Goal: Task Accomplishment & Management: Use online tool/utility

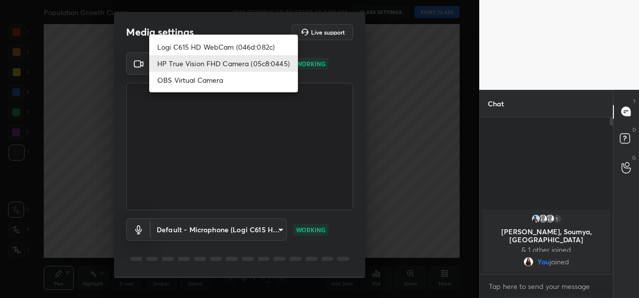
click at [265, 64] on body "1 2 3 4 5 6 7 C X Z C X Z E E Erase all H H Population Growth Curves WAS SCHEDU…" at bounding box center [319, 149] width 639 height 298
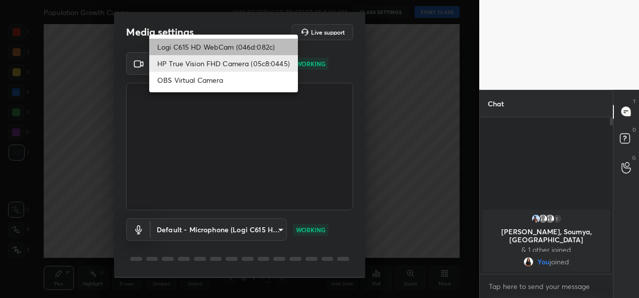
click at [229, 50] on li "Logi C615 HD WebCam (046d:082c)" at bounding box center [223, 47] width 149 height 17
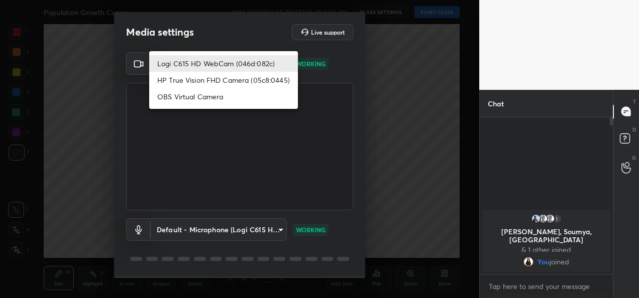
click at [264, 60] on body "1 2 3 4 5 6 7 C X Z C X Z E E Erase all H H Population Growth Curves WAS SCHEDU…" at bounding box center [319, 149] width 639 height 298
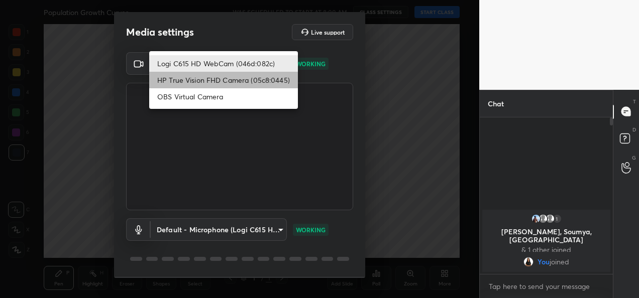
click at [248, 76] on li "HP True Vision FHD Camera (05c8:0445)" at bounding box center [223, 80] width 149 height 17
type input "bcf53276a89e7daf4ffafe53acaefef8a573b71029af250087ced6fea5ab325b"
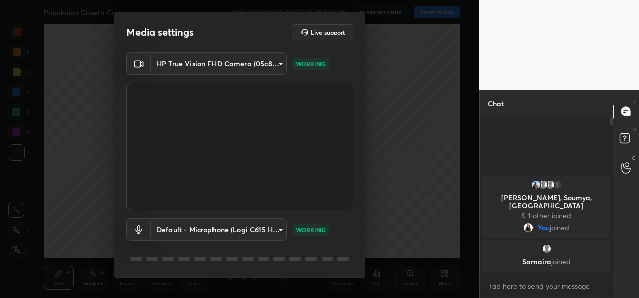
scroll to position [31, 0]
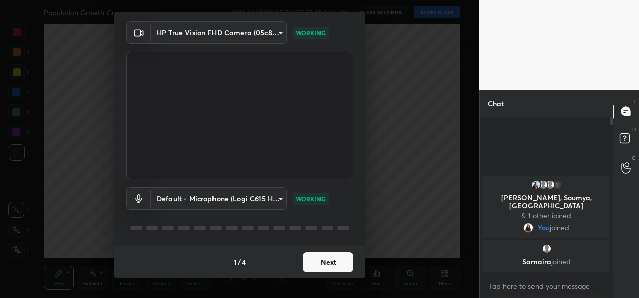
click at [331, 266] on button "Next" at bounding box center [328, 263] width 50 height 20
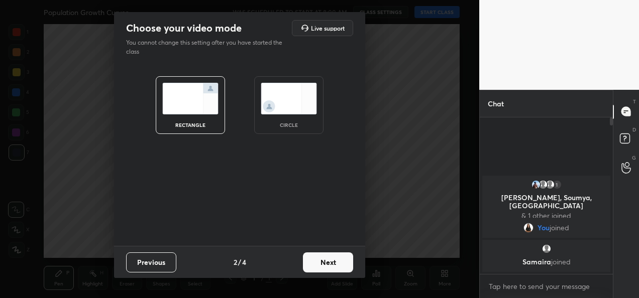
click at [331, 266] on button "Next" at bounding box center [328, 263] width 50 height 20
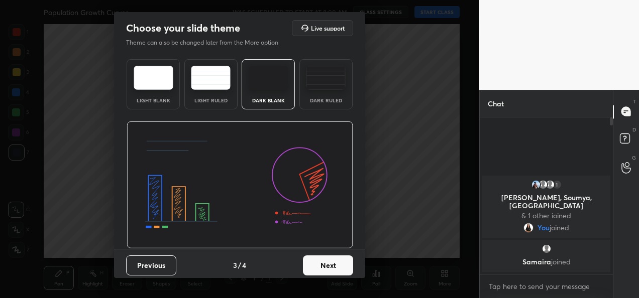
click at [331, 266] on button "Next" at bounding box center [328, 266] width 50 height 20
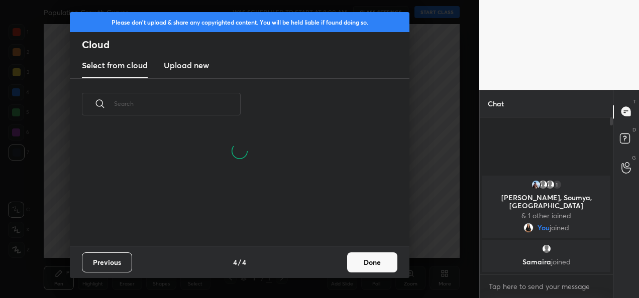
click at [374, 270] on button "Done" at bounding box center [372, 263] width 50 height 20
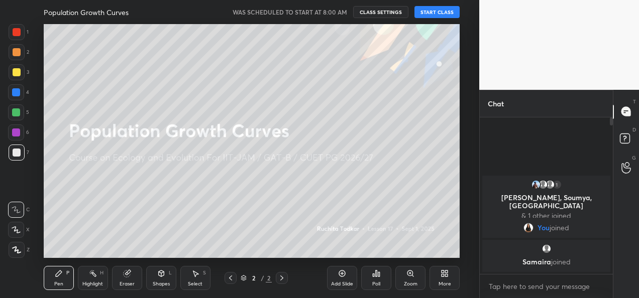
click at [430, 13] on button "START CLASS" at bounding box center [436, 12] width 45 height 12
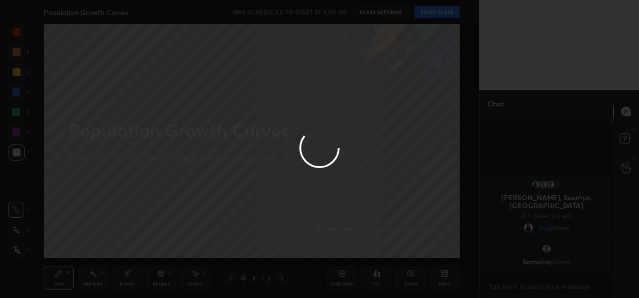
type textarea "x"
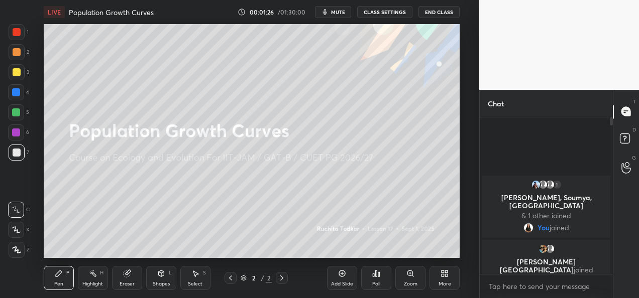
click at [380, 14] on button "CLASS SETTINGS" at bounding box center [384, 12] width 55 height 12
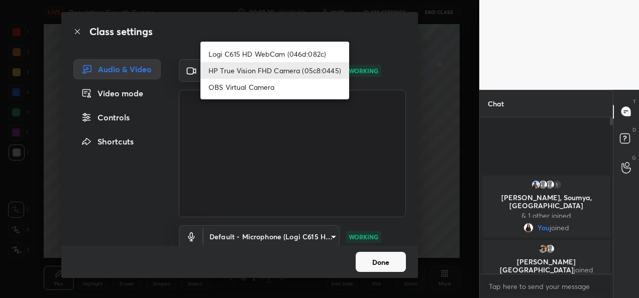
click at [321, 71] on body "1 2 3 4 5 6 7 C X Z C X Z E E Erase all H H LIVE Population Growth Curves 00:01…" at bounding box center [319, 149] width 639 height 298
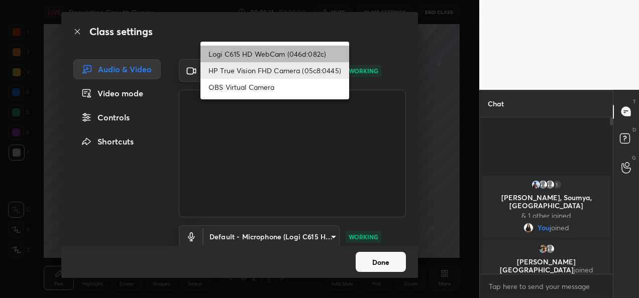
click at [310, 58] on li "Logi C615 HD WebCam (046d:082c)" at bounding box center [274, 54] width 149 height 17
type input "9a60a891c99e43c4f3b6c1c2af706b7568f7a8d24487825b1df04ecacc35332c"
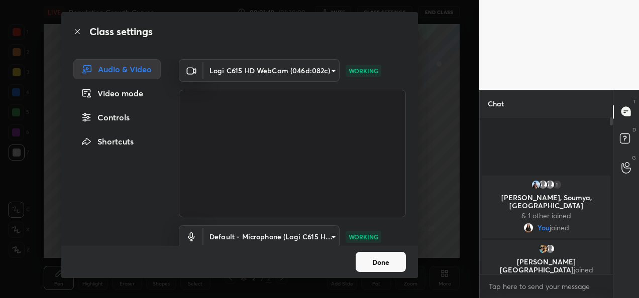
click at [375, 263] on button "Done" at bounding box center [380, 262] width 50 height 20
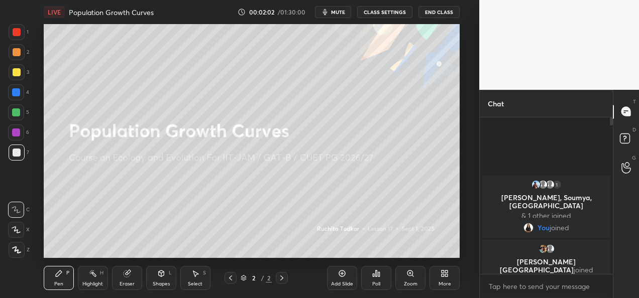
click at [387, 7] on button "CLASS SETTINGS" at bounding box center [384, 12] width 55 height 12
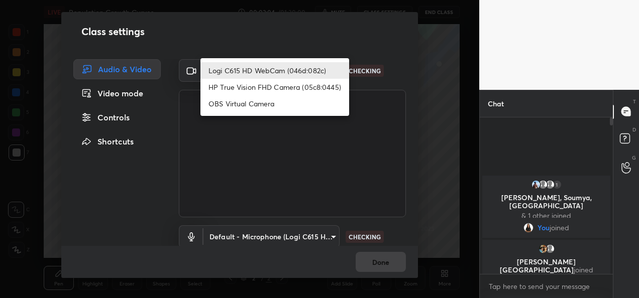
click at [326, 72] on body "1 2 3 4 5 6 7 C X Z C X Z E E Erase all H H LIVE Population Growth Curves 00:02…" at bounding box center [319, 149] width 639 height 298
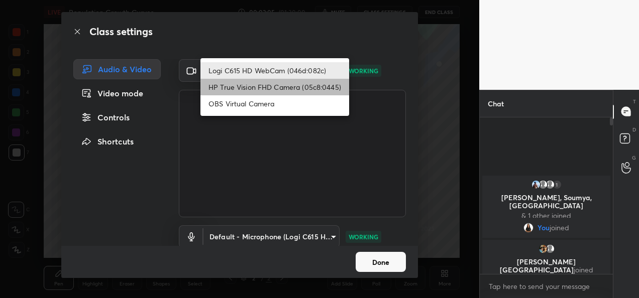
click at [289, 87] on li "HP True Vision FHD Camera (05c8:0445)" at bounding box center [274, 87] width 149 height 17
type input "bcf53276a89e7daf4ffafe53acaefef8a573b71029af250087ced6fea5ab325b"
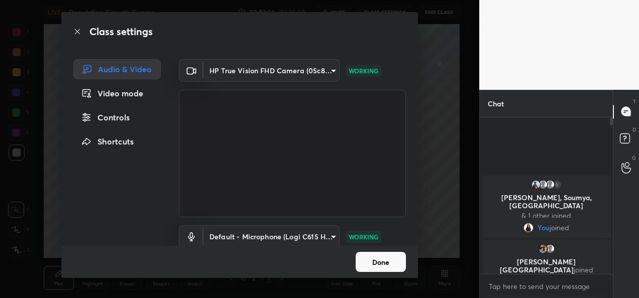
click at [369, 257] on button "Done" at bounding box center [380, 262] width 50 height 20
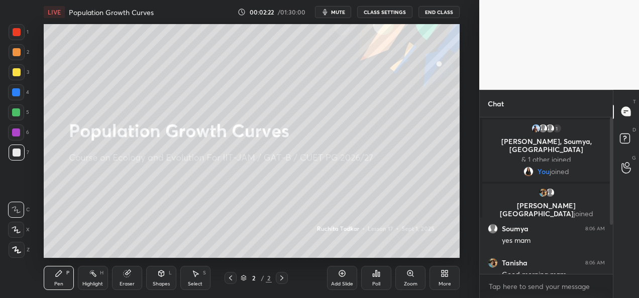
click at [446, 276] on icon at bounding box center [446, 275] width 3 height 3
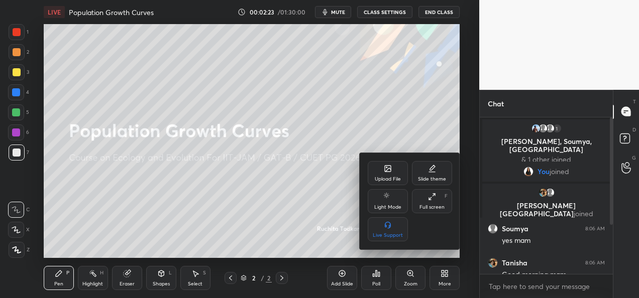
click at [389, 182] on div "Upload File" at bounding box center [388, 179] width 26 height 5
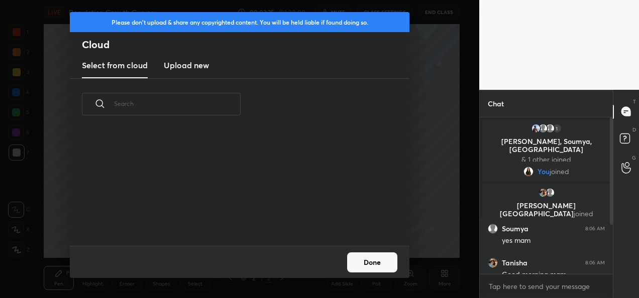
scroll to position [115, 322]
click at [198, 66] on h3 "Upload new" at bounding box center [186, 65] width 45 height 12
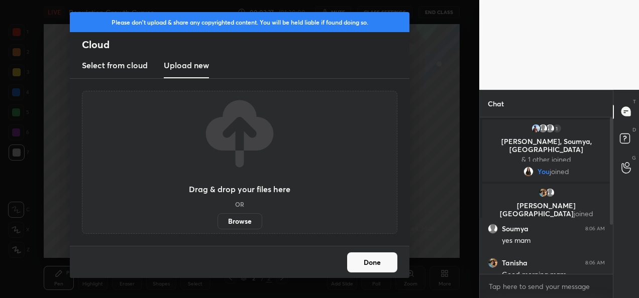
click at [236, 217] on label "Browse" at bounding box center [239, 221] width 45 height 16
click at [217, 217] on input "Browse" at bounding box center [217, 221] width 0 height 16
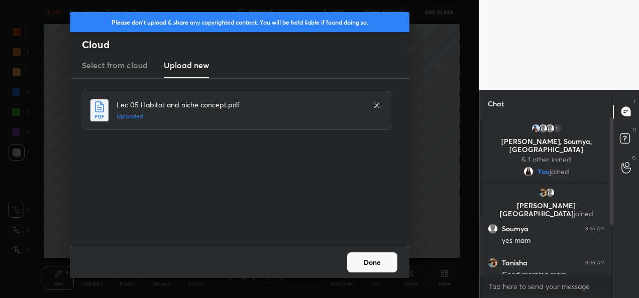
click at [365, 265] on button "Done" at bounding box center [372, 263] width 50 height 20
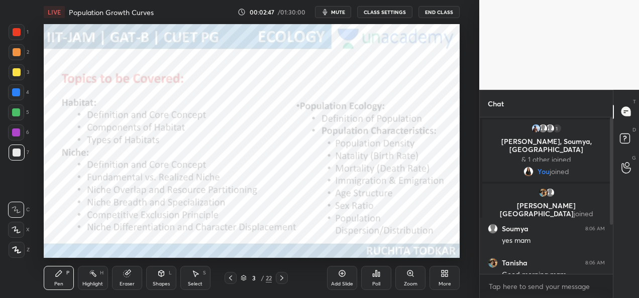
click at [392, 8] on button "CLASS SETTINGS" at bounding box center [384, 12] width 55 height 12
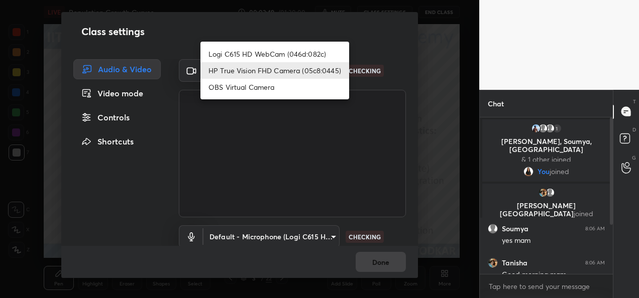
click at [326, 72] on body "1 2 3 4 5 6 7 C X Z C X Z E E Erase all H H LIVE Population Growth Curves 00:02…" at bounding box center [319, 149] width 639 height 298
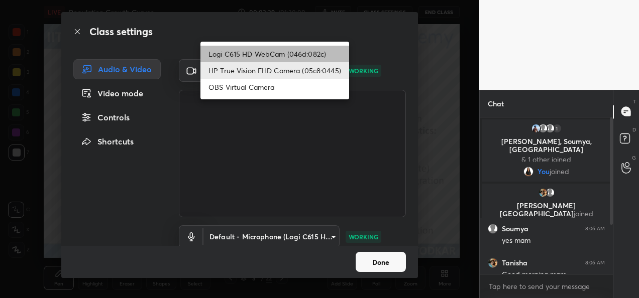
click at [299, 50] on li "Logi C615 HD WebCam (046d:082c)" at bounding box center [274, 54] width 149 height 17
type input "9a60a891c99e43c4f3b6c1c2af706b7568f7a8d24487825b1df04ecacc35332c"
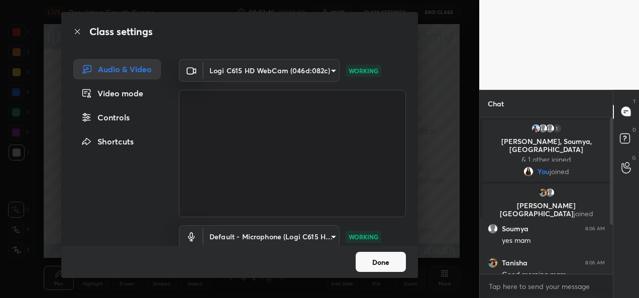
click at [386, 262] on button "Done" at bounding box center [380, 262] width 50 height 20
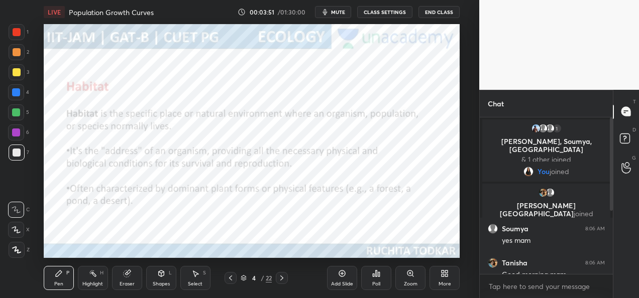
drag, startPoint x: 613, startPoint y: 176, endPoint x: 615, endPoint y: 265, distance: 88.4
click at [615, 265] on div "T Messages (T) D Doubts (D) G Raise Hand (G)" at bounding box center [625, 194] width 26 height 208
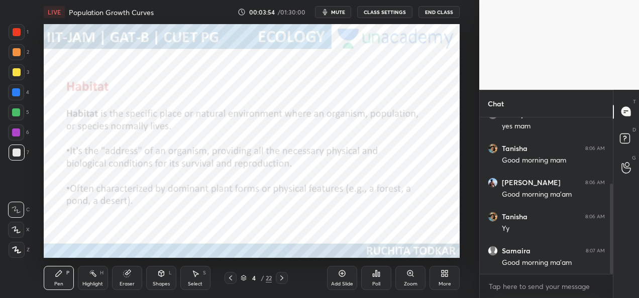
drag, startPoint x: 611, startPoint y: 192, endPoint x: 609, endPoint y: 317, distance: 125.5
click at [609, 0] on html "1 2 3 4 5 6 7 C X Z C X Z E E Erase all H H LIVE Population Growth Curves 00:03…" at bounding box center [319, 0] width 639 height 0
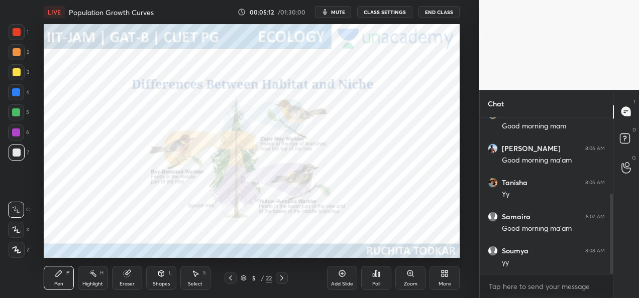
click at [19, 33] on div at bounding box center [17, 32] width 8 height 8
click at [18, 230] on icon at bounding box center [16, 229] width 9 height 7
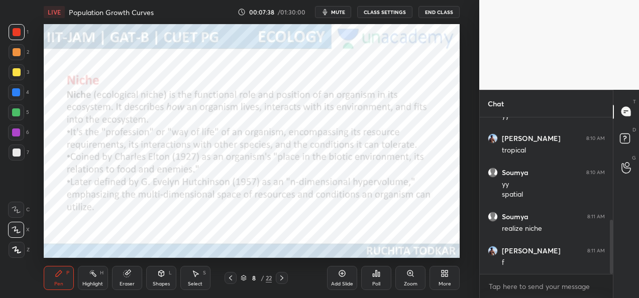
scroll to position [329, 0]
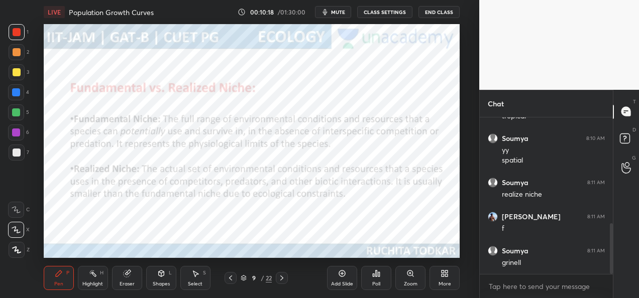
click at [282, 280] on icon at bounding box center [282, 278] width 8 height 8
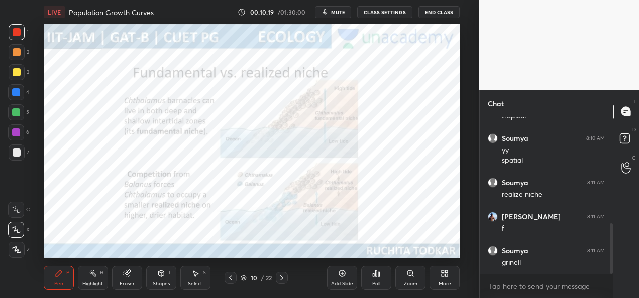
click at [233, 283] on div at bounding box center [230, 278] width 12 height 12
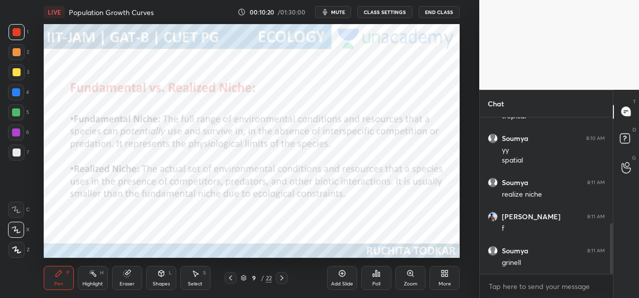
click at [344, 284] on div "Add Slide" at bounding box center [342, 284] width 22 height 5
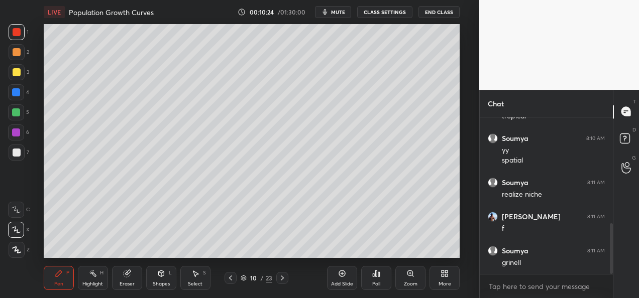
click at [157, 286] on div "Shapes" at bounding box center [161, 284] width 17 height 5
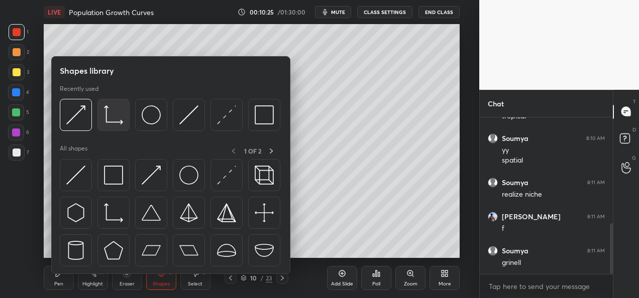
click at [115, 123] on img at bounding box center [113, 114] width 19 height 19
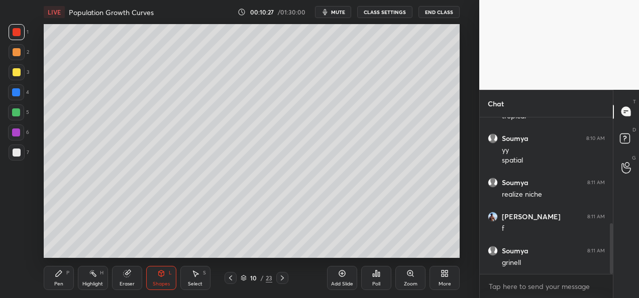
click at [58, 284] on div "Pen" at bounding box center [58, 284] width 9 height 5
click at [16, 155] on div at bounding box center [17, 153] width 8 height 8
click at [16, 72] on div at bounding box center [17, 72] width 8 height 8
click at [18, 152] on div at bounding box center [17, 153] width 8 height 8
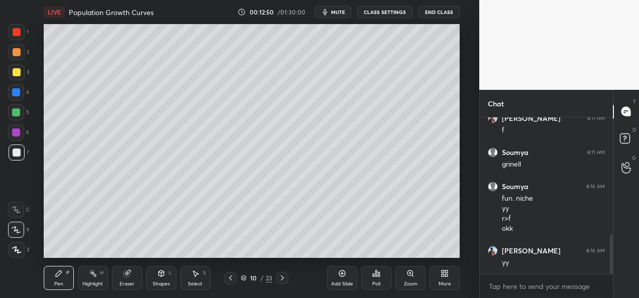
scroll to position [462, 0]
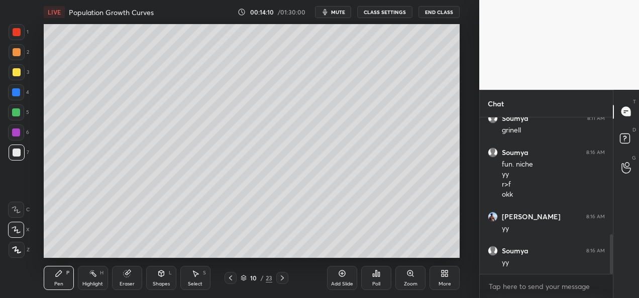
click at [340, 282] on div "Add Slide" at bounding box center [342, 284] width 22 height 5
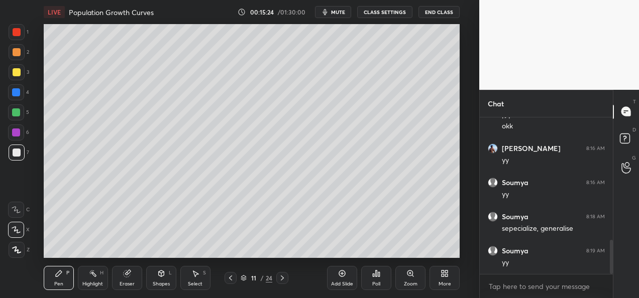
scroll to position [564, 0]
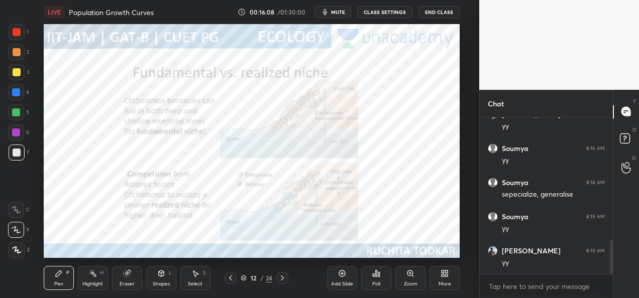
click at [15, 36] on div at bounding box center [17, 32] width 16 height 16
click at [343, 284] on div "Add Slide" at bounding box center [342, 284] width 22 height 5
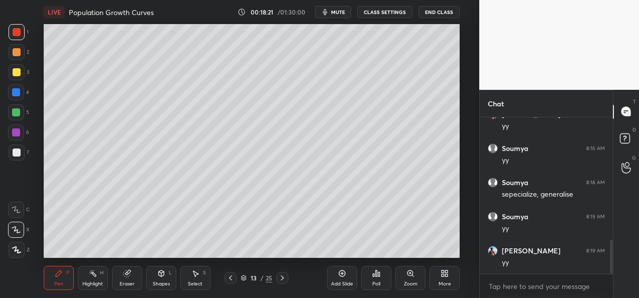
click at [14, 73] on div at bounding box center [17, 72] width 8 height 8
click at [233, 279] on icon at bounding box center [230, 278] width 8 height 8
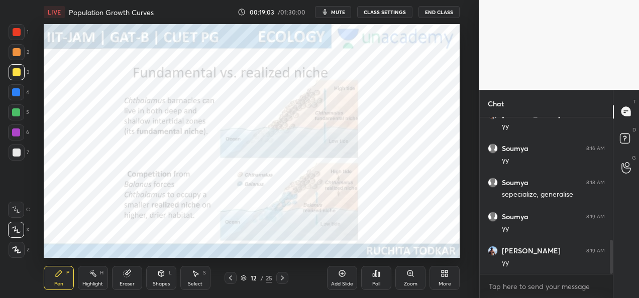
click at [231, 280] on icon at bounding box center [230, 278] width 3 height 5
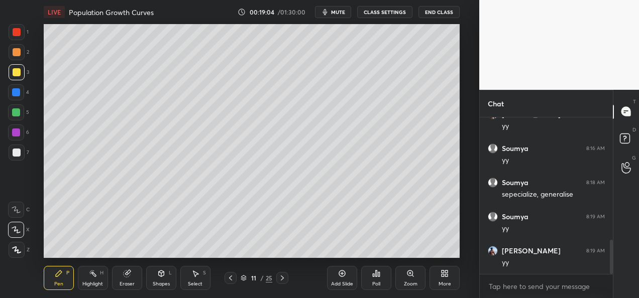
click at [230, 280] on icon at bounding box center [230, 278] width 8 height 8
click at [284, 283] on div at bounding box center [282, 278] width 12 height 12
click at [285, 283] on div at bounding box center [282, 278] width 12 height 12
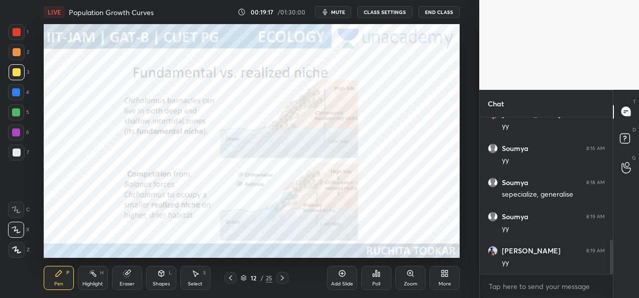
click at [287, 284] on div "Pen P Highlight H Eraser Shapes L Select S 12 / 25 Add Slide Poll Zoom More" at bounding box center [252, 278] width 416 height 40
click at [286, 278] on icon at bounding box center [282, 278] width 8 height 8
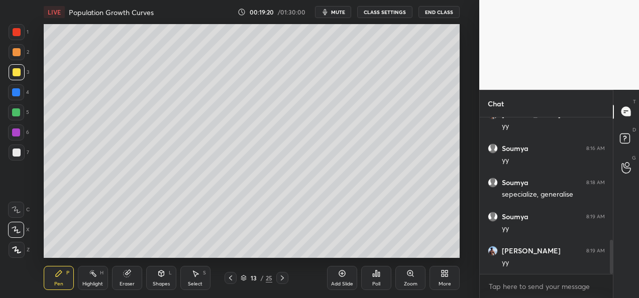
click at [18, 32] on div at bounding box center [17, 32] width 8 height 8
click at [16, 70] on div at bounding box center [17, 72] width 8 height 8
click at [341, 280] on div "Add Slide" at bounding box center [342, 278] width 30 height 24
click at [126, 283] on div "Eraser" at bounding box center [126, 284] width 15 height 5
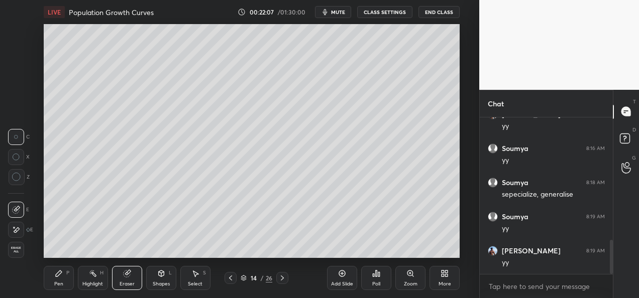
click at [43, 277] on div "LIVE Population Growth Curves 00:22:07 / 01:30:00 mute CLASS SETTINGS End Class…" at bounding box center [251, 149] width 439 height 298
click at [61, 273] on icon at bounding box center [59, 274] width 6 height 6
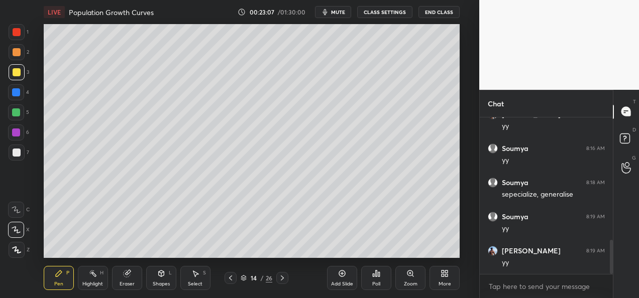
click at [228, 280] on icon at bounding box center [230, 278] width 8 height 8
click at [16, 155] on div at bounding box center [17, 153] width 8 height 8
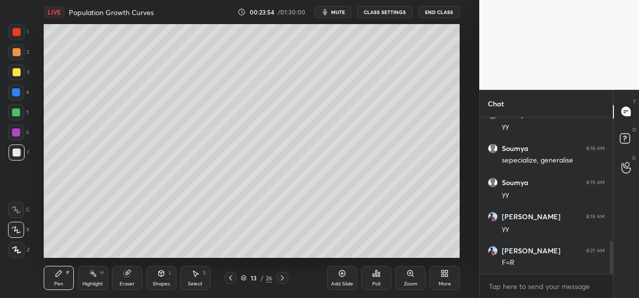
click at [282, 279] on icon at bounding box center [282, 278] width 3 height 5
click at [345, 282] on div "Add Slide" at bounding box center [342, 284] width 22 height 5
click at [13, 111] on div at bounding box center [16, 112] width 8 height 8
click at [17, 71] on div at bounding box center [17, 72] width 8 height 8
click at [17, 51] on div at bounding box center [17, 52] width 8 height 8
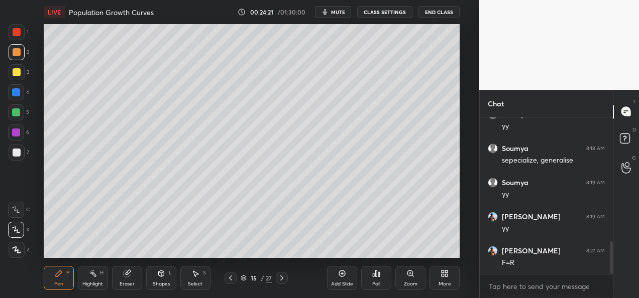
click at [21, 154] on div at bounding box center [17, 153] width 16 height 16
click at [15, 73] on div at bounding box center [17, 72] width 8 height 8
click at [16, 152] on div at bounding box center [17, 153] width 8 height 8
click at [11, 78] on div at bounding box center [17, 72] width 16 height 16
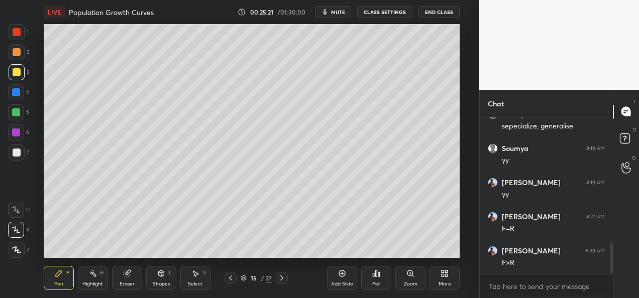
click at [281, 279] on icon at bounding box center [282, 278] width 8 height 8
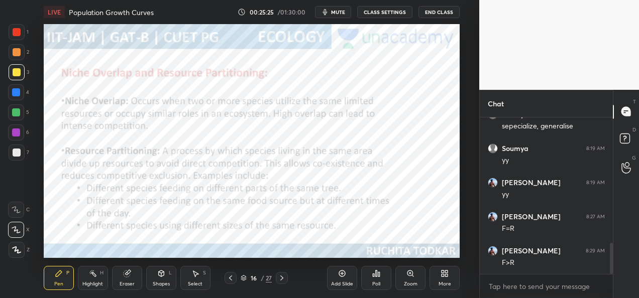
click at [15, 25] on div at bounding box center [17, 32] width 16 height 16
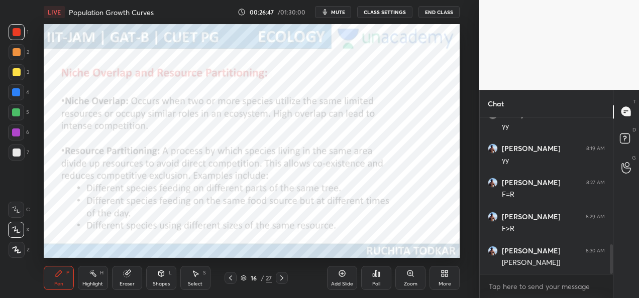
click at [282, 278] on icon at bounding box center [281, 278] width 3 height 5
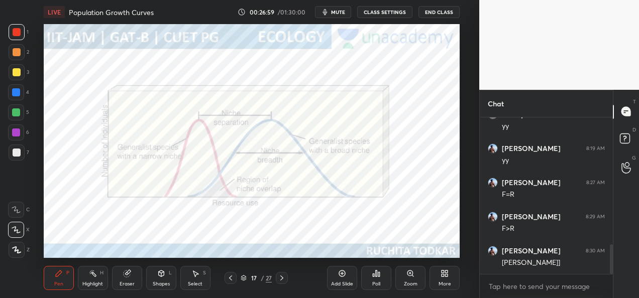
click at [281, 276] on icon at bounding box center [282, 278] width 8 height 8
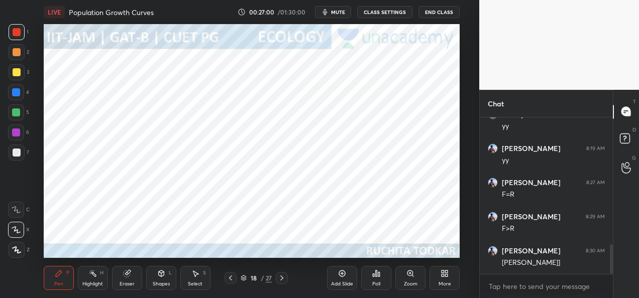
click at [226, 278] on div at bounding box center [230, 278] width 12 height 12
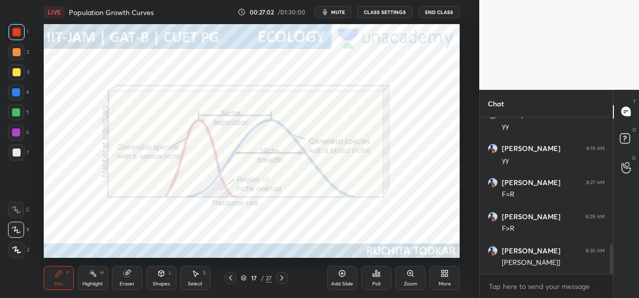
click at [18, 31] on div at bounding box center [17, 32] width 8 height 8
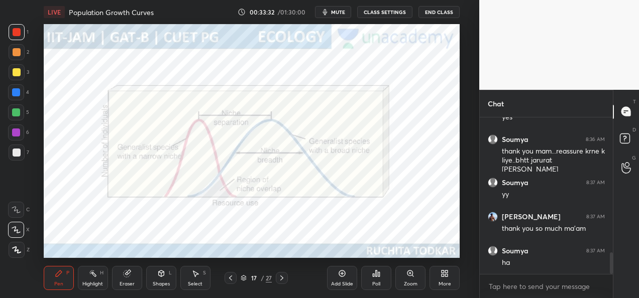
scroll to position [1026, 0]
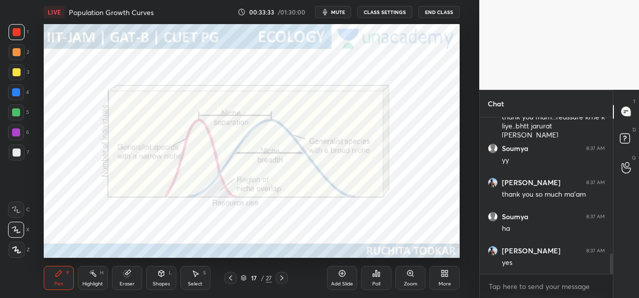
click at [280, 281] on icon at bounding box center [282, 278] width 8 height 8
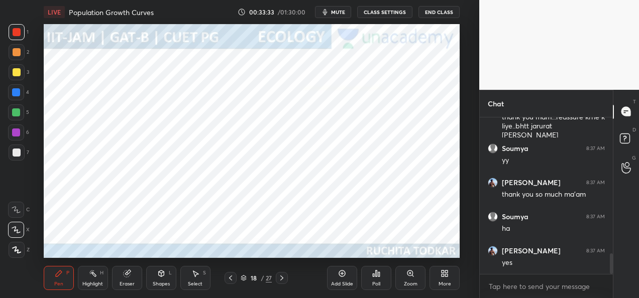
click at [281, 282] on div at bounding box center [282, 278] width 12 height 12
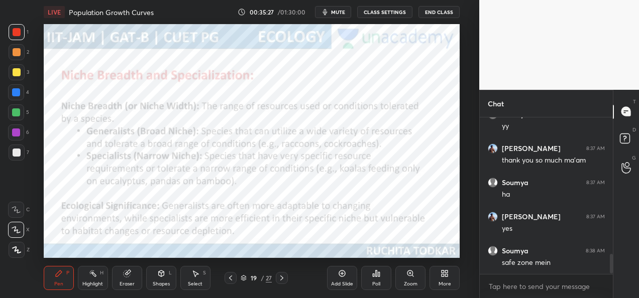
scroll to position [1094, 0]
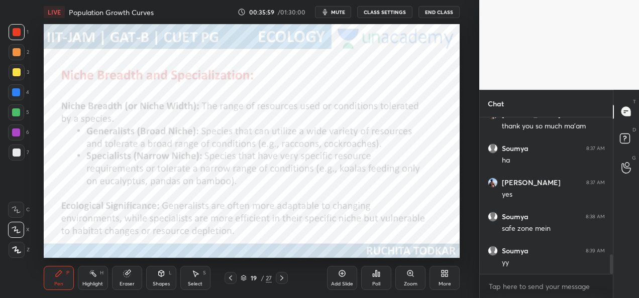
click at [282, 276] on icon at bounding box center [282, 278] width 8 height 8
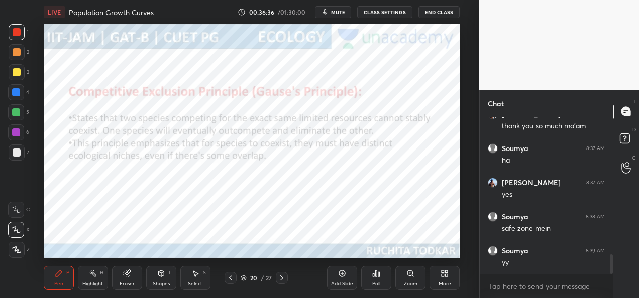
click at [230, 284] on div at bounding box center [230, 278] width 12 height 12
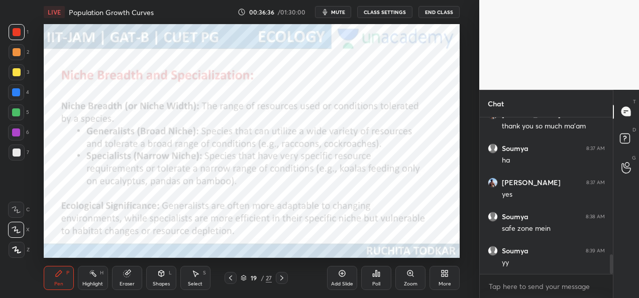
click at [229, 281] on icon at bounding box center [230, 278] width 8 height 8
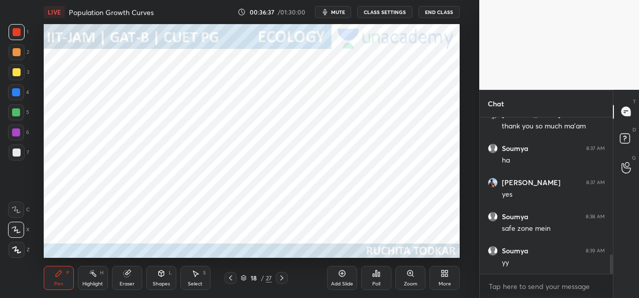
click at [230, 280] on icon at bounding box center [230, 278] width 3 height 5
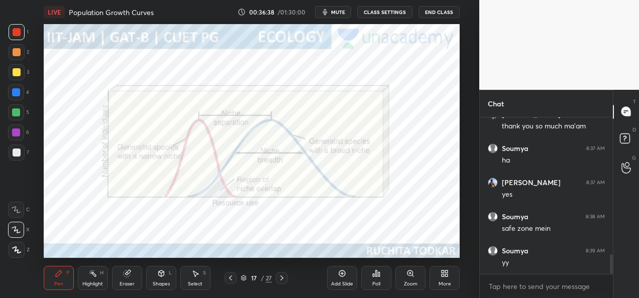
click at [231, 281] on icon at bounding box center [230, 278] width 8 height 8
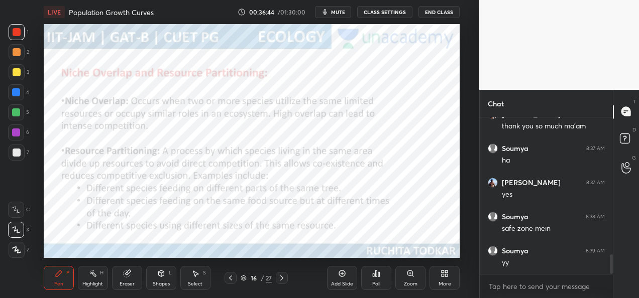
click at [282, 282] on icon at bounding box center [282, 278] width 8 height 8
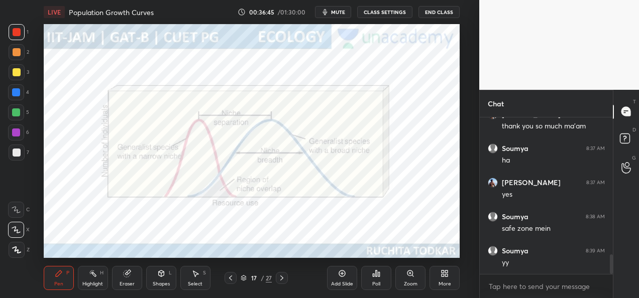
click at [284, 281] on icon at bounding box center [282, 278] width 8 height 8
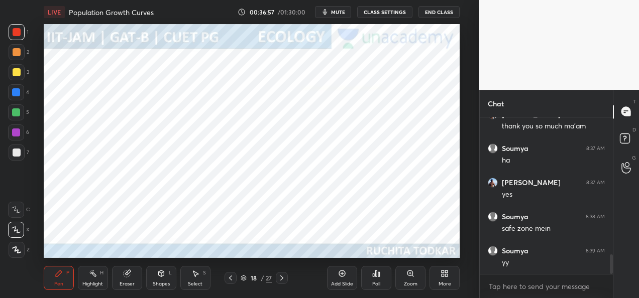
click at [130, 282] on div "Eraser" at bounding box center [126, 284] width 15 height 5
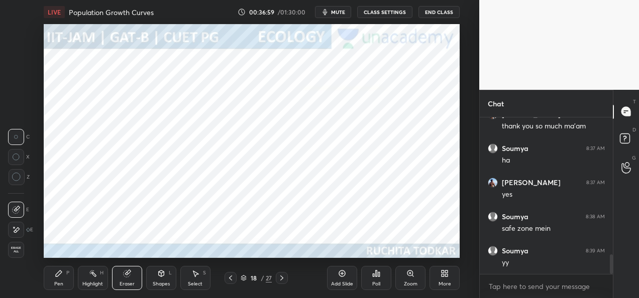
click at [53, 281] on div "Pen P" at bounding box center [59, 278] width 30 height 24
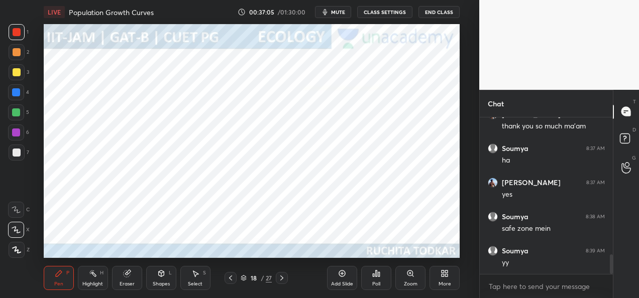
click at [16, 136] on div at bounding box center [16, 133] width 8 height 8
click at [18, 52] on div at bounding box center [17, 52] width 8 height 8
click at [17, 139] on div at bounding box center [16, 132] width 16 height 16
click at [20, 54] on div at bounding box center [17, 52] width 8 height 8
click at [16, 114] on div at bounding box center [16, 112] width 8 height 8
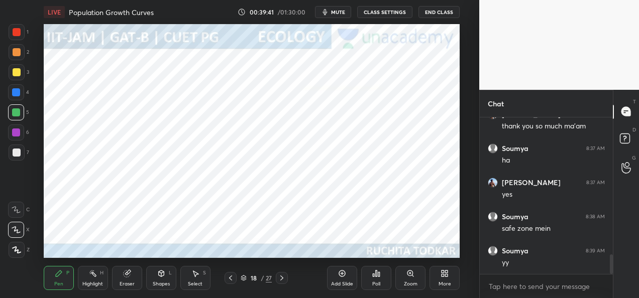
click at [127, 286] on div "Eraser" at bounding box center [126, 284] width 15 height 5
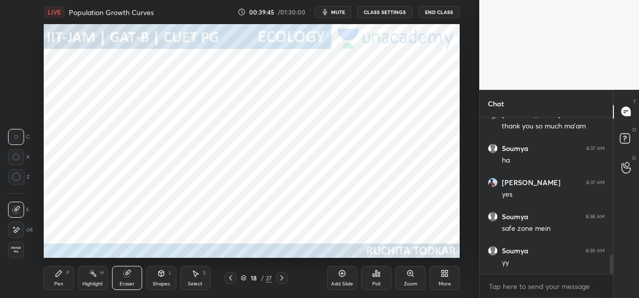
click at [58, 282] on div "Pen" at bounding box center [58, 284] width 9 height 5
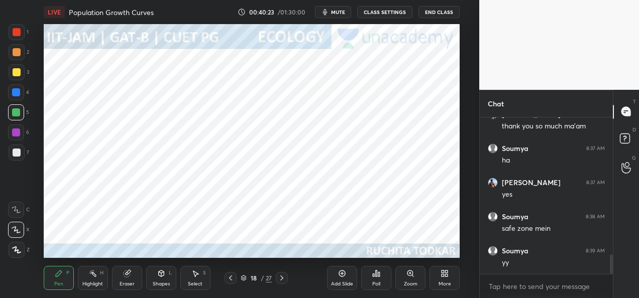
click at [16, 54] on div at bounding box center [17, 52] width 8 height 8
click at [241, 278] on icon at bounding box center [243, 279] width 5 height 2
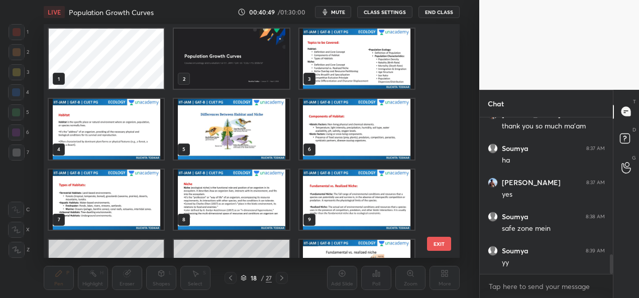
scroll to position [0, 0]
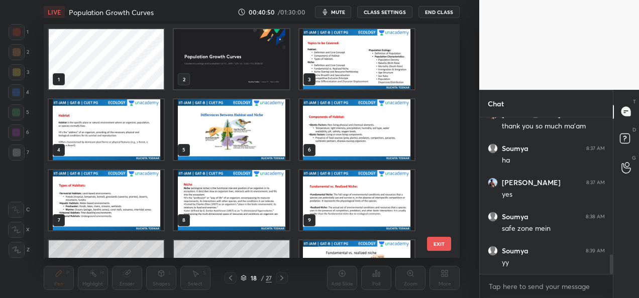
click at [227, 136] on img "grid" at bounding box center [231, 129] width 115 height 60
click at [228, 137] on img "grid" at bounding box center [231, 129] width 115 height 60
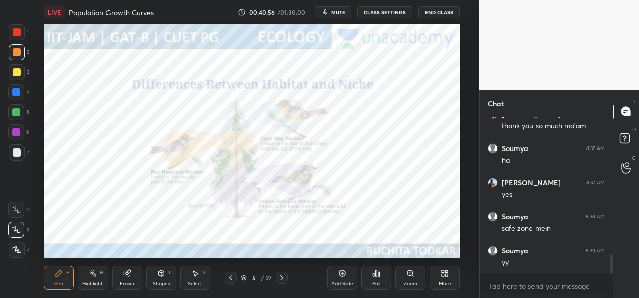
click at [280, 277] on icon at bounding box center [282, 278] width 8 height 8
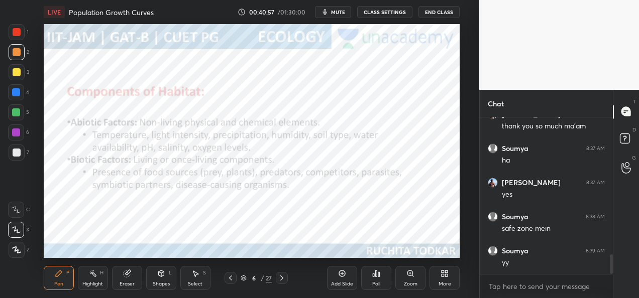
click at [282, 278] on icon at bounding box center [282, 278] width 8 height 8
click at [283, 278] on icon at bounding box center [282, 278] width 8 height 8
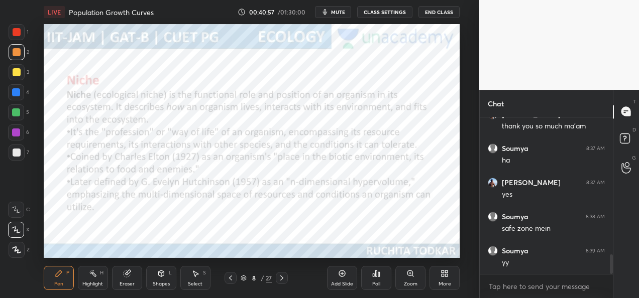
click at [282, 279] on icon at bounding box center [281, 278] width 3 height 5
click at [283, 278] on icon at bounding box center [282, 278] width 8 height 8
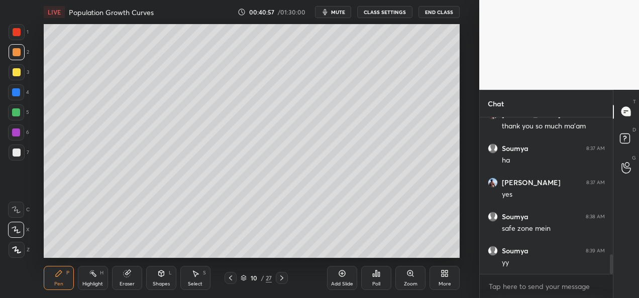
click at [284, 278] on icon at bounding box center [282, 278] width 8 height 8
click at [284, 279] on icon at bounding box center [282, 278] width 8 height 8
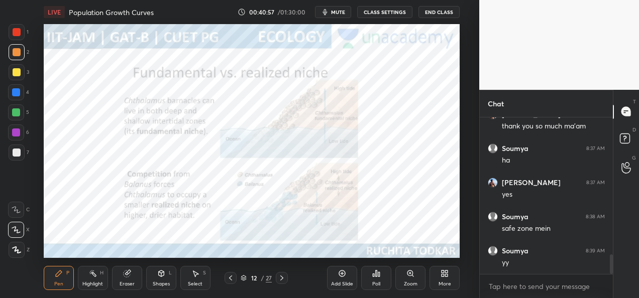
click at [284, 279] on icon at bounding box center [282, 278] width 8 height 8
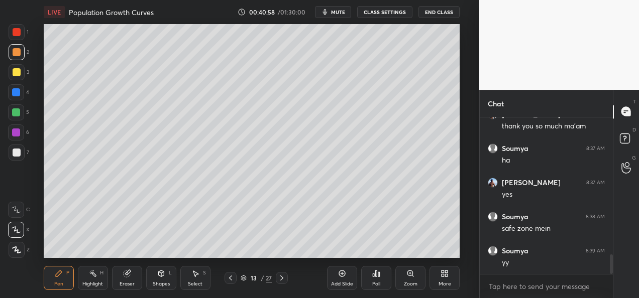
click at [283, 279] on icon at bounding box center [282, 278] width 8 height 8
click at [282, 278] on icon at bounding box center [282, 278] width 8 height 8
click at [282, 279] on icon at bounding box center [282, 278] width 8 height 8
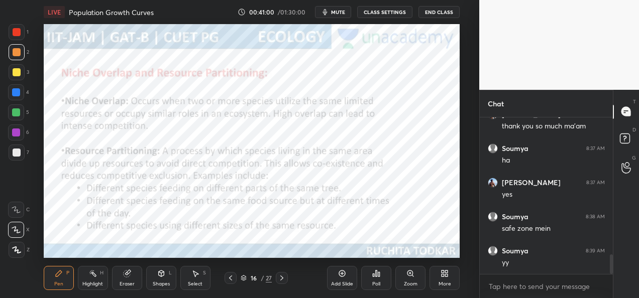
click at [284, 280] on icon at bounding box center [282, 278] width 8 height 8
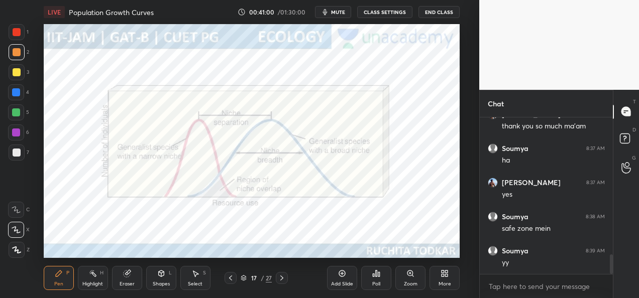
click at [283, 280] on icon at bounding box center [282, 278] width 8 height 8
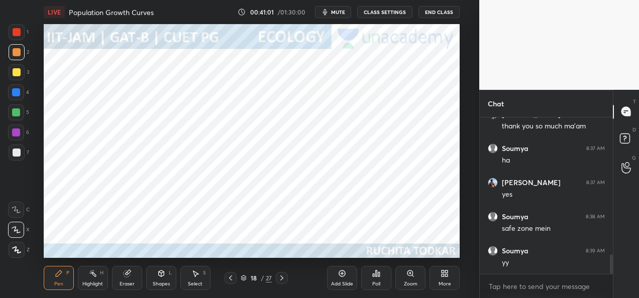
click at [284, 280] on icon at bounding box center [282, 278] width 8 height 8
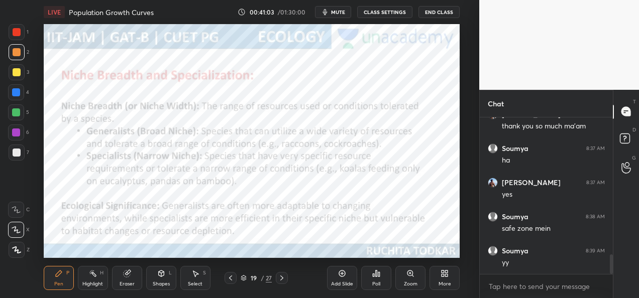
click at [234, 279] on icon at bounding box center [230, 278] width 8 height 8
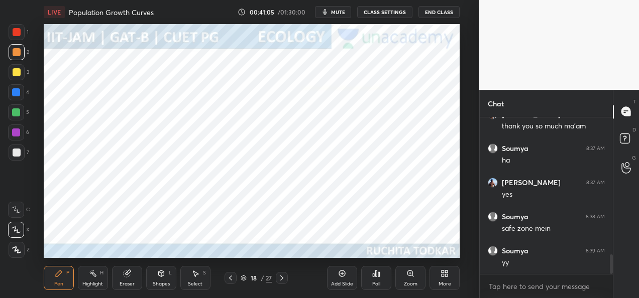
click at [339, 282] on div "Add Slide" at bounding box center [342, 284] width 22 height 5
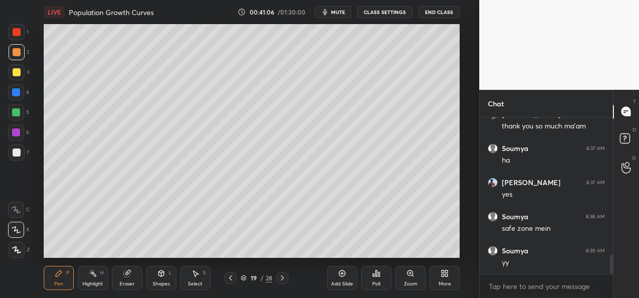
click at [14, 133] on div at bounding box center [16, 133] width 8 height 8
click at [15, 58] on div at bounding box center [17, 52] width 16 height 16
click at [21, 94] on div at bounding box center [16, 92] width 16 height 16
click at [158, 284] on div "Shapes" at bounding box center [161, 284] width 17 height 5
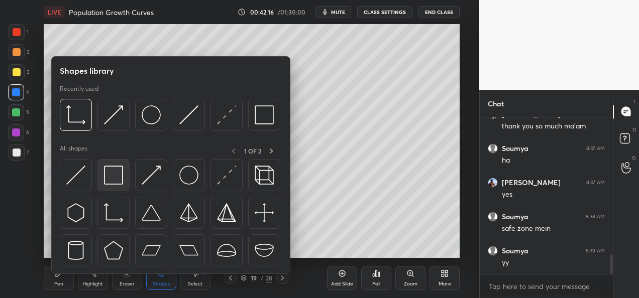
click at [118, 178] on img at bounding box center [113, 175] width 19 height 19
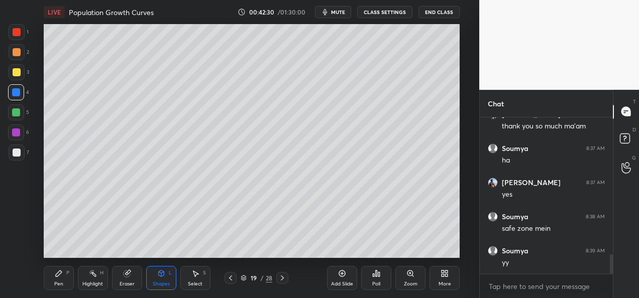
click at [152, 277] on div "Shapes L" at bounding box center [161, 278] width 30 height 24
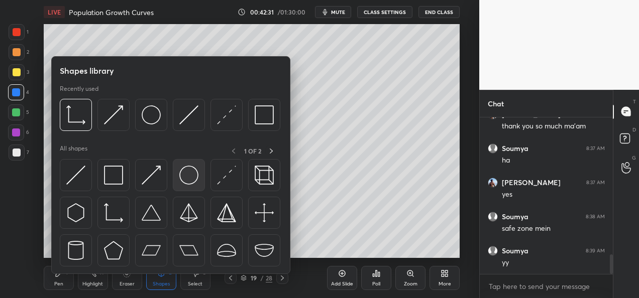
click at [184, 183] on img at bounding box center [188, 175] width 19 height 19
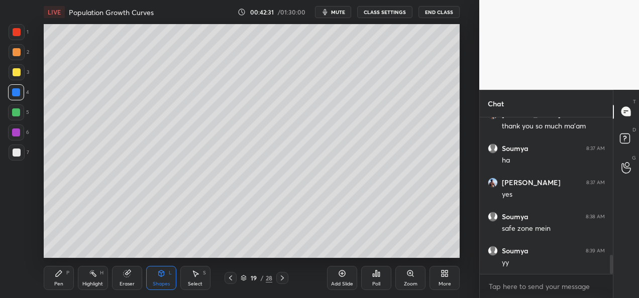
scroll to position [1129, 0]
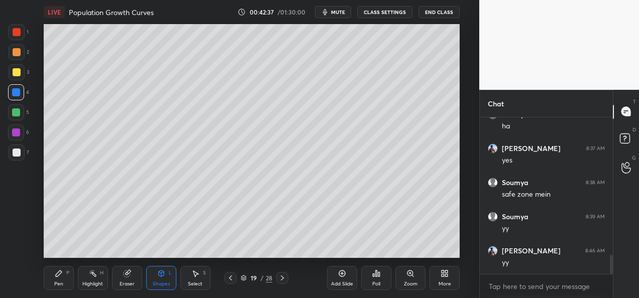
click at [337, 276] on div "Add Slide" at bounding box center [342, 278] width 30 height 24
click at [229, 280] on icon at bounding box center [230, 278] width 8 height 8
click at [18, 116] on div at bounding box center [16, 112] width 8 height 8
click at [20, 154] on div at bounding box center [17, 153] width 8 height 8
click at [50, 284] on div "Pen P" at bounding box center [59, 278] width 30 height 24
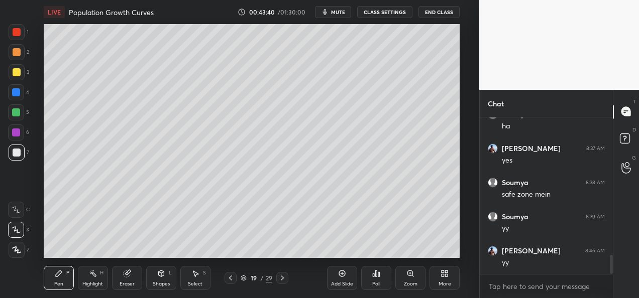
click at [283, 281] on icon at bounding box center [282, 278] width 8 height 8
click at [163, 282] on div "Shapes" at bounding box center [161, 284] width 17 height 5
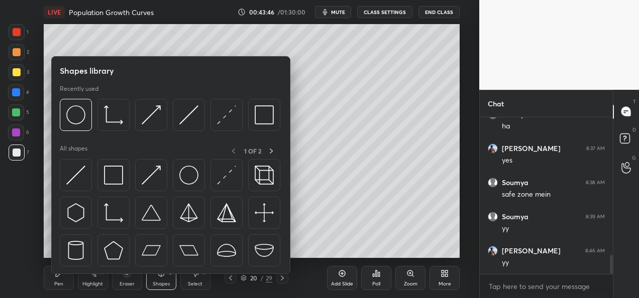
click at [126, 284] on div "Eraser" at bounding box center [126, 284] width 15 height 5
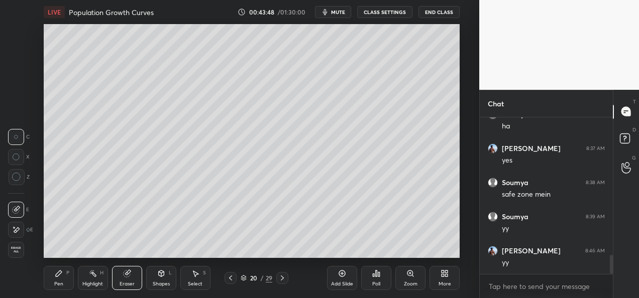
scroll to position [1163, 0]
click at [66, 281] on div "Pen P" at bounding box center [59, 278] width 30 height 24
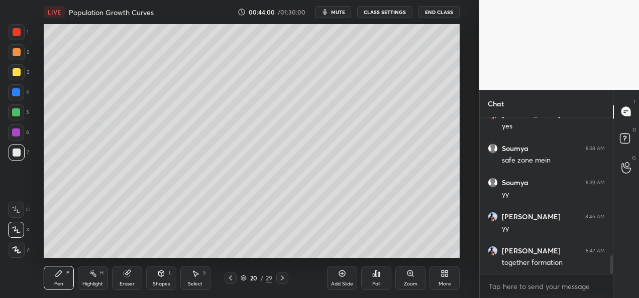
click at [136, 284] on div "Eraser" at bounding box center [127, 278] width 30 height 24
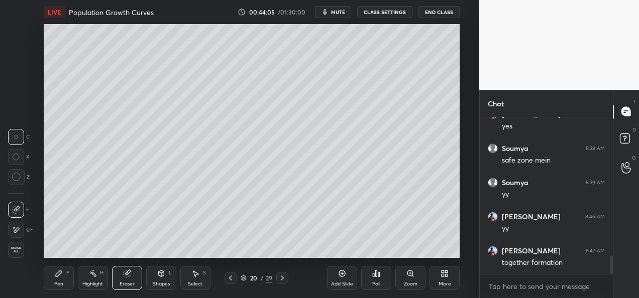
click at [62, 283] on div "Pen" at bounding box center [58, 284] width 9 height 5
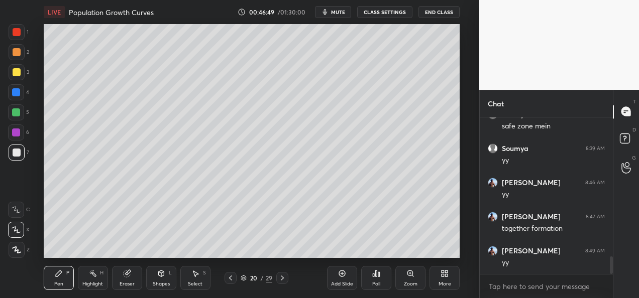
scroll to position [1231, 0]
click at [227, 281] on icon at bounding box center [230, 278] width 8 height 8
click at [280, 279] on icon at bounding box center [282, 278] width 8 height 8
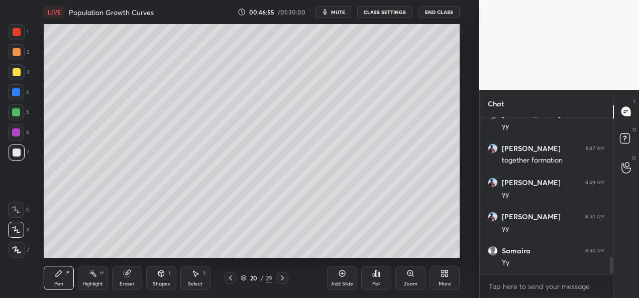
scroll to position [1299, 0]
click at [284, 282] on div at bounding box center [282, 278] width 12 height 12
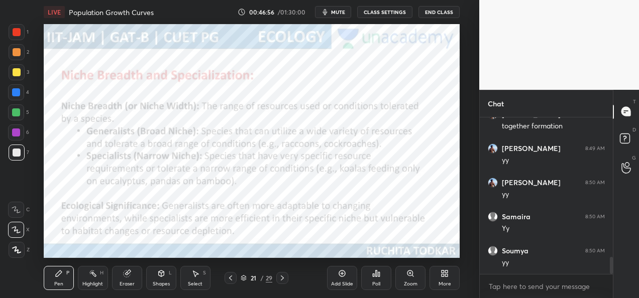
click at [230, 281] on icon at bounding box center [230, 278] width 8 height 8
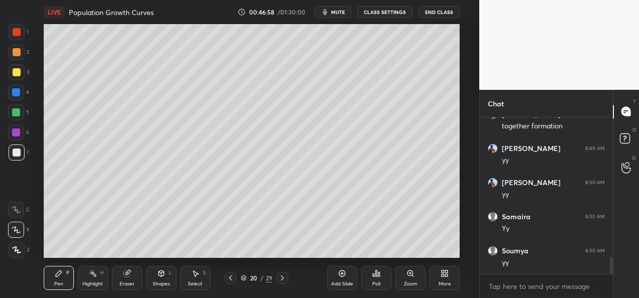
click at [349, 284] on div "Add Slide" at bounding box center [342, 284] width 22 height 5
click at [16, 135] on div at bounding box center [16, 133] width 8 height 8
click at [16, 115] on div at bounding box center [16, 112] width 8 height 8
click at [18, 135] on div at bounding box center [16, 133] width 8 height 8
click at [19, 115] on div at bounding box center [16, 112] width 8 height 8
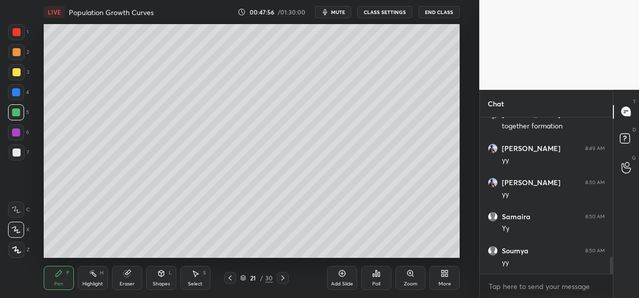
click at [460, 171] on div "Setting up your live class Poll for secs No correct answer Start poll" at bounding box center [251, 141] width 439 height 234
click at [461, 171] on div "Setting up your live class Poll for secs No correct answer Start poll" at bounding box center [251, 141] width 439 height 234
click at [9, 72] on div at bounding box center [17, 72] width 16 height 16
click at [376, 13] on button "CLASS SETTINGS" at bounding box center [384, 12] width 55 height 12
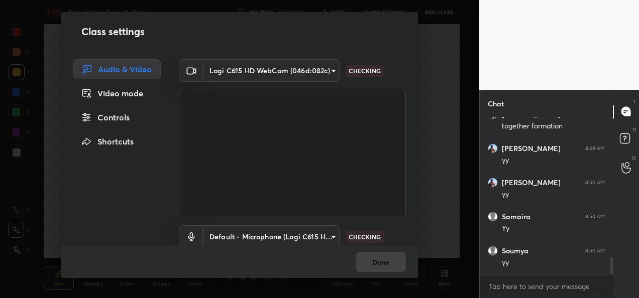
click at [326, 70] on body "1 2 3 4 5 6 7 C X Z C X Z E E Erase all H H LIVE Population Growth Curves 00:49…" at bounding box center [319, 149] width 639 height 298
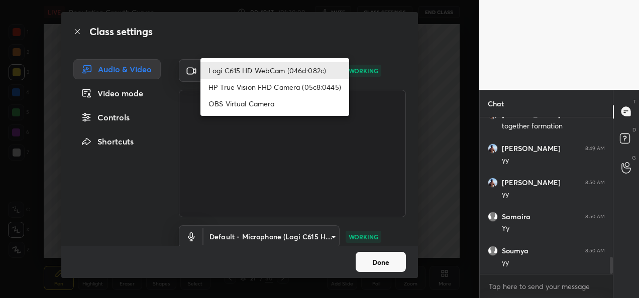
click at [305, 91] on li "HP True Vision FHD Camera (05c8:0445)" at bounding box center [274, 87] width 149 height 17
type input "bcf53276a89e7daf4ffafe53acaefef8a573b71029af250087ced6fea5ab325b"
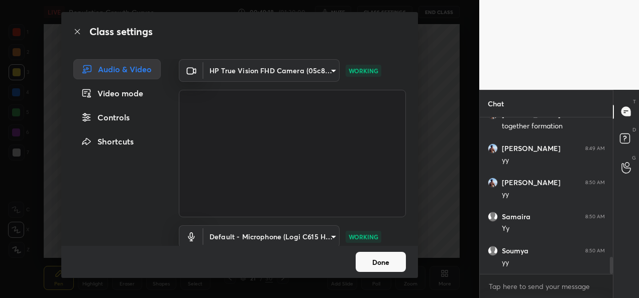
click at [370, 261] on button "Done" at bounding box center [380, 262] width 50 height 20
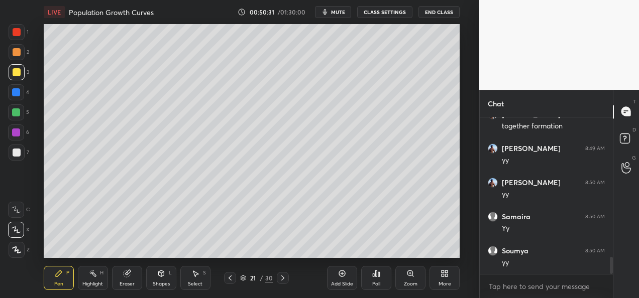
click at [369, 17] on button "CLASS SETTINGS" at bounding box center [384, 12] width 55 height 12
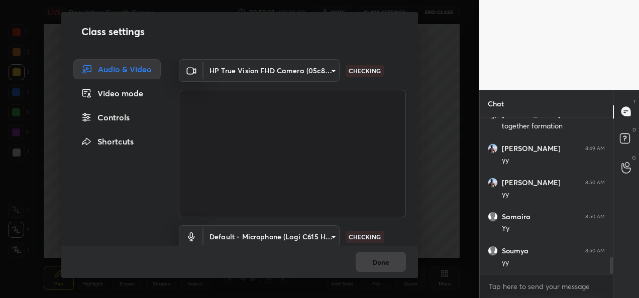
click at [293, 70] on body "1 2 3 4 5 6 7 C X Z C X Z E E Erase all H H LIVE Population Growth Curves 00:50…" at bounding box center [319, 149] width 639 height 298
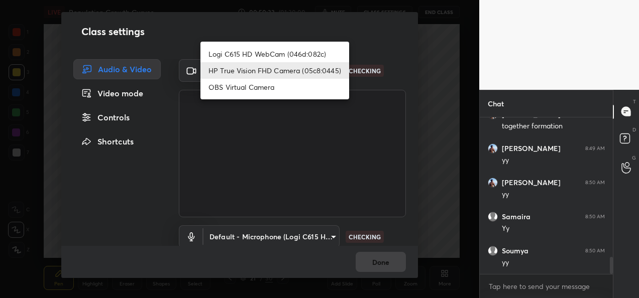
click at [277, 57] on li "Logi C615 HD WebCam (046d:082c)" at bounding box center [274, 54] width 149 height 17
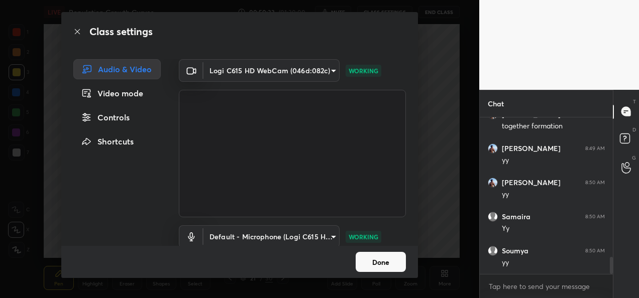
type input "9a60a891c99e43c4f3b6c1c2af706b7568f7a8d24487825b1df04ecacc35332c"
click at [379, 266] on button "Done" at bounding box center [380, 262] width 50 height 20
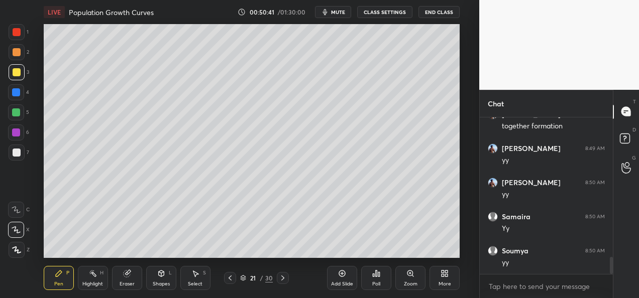
click at [281, 281] on icon at bounding box center [283, 278] width 8 height 8
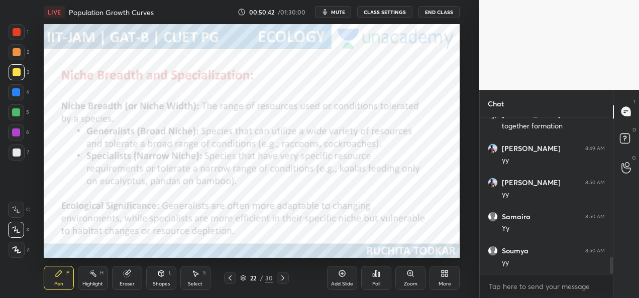
click at [286, 282] on div at bounding box center [283, 278] width 12 height 12
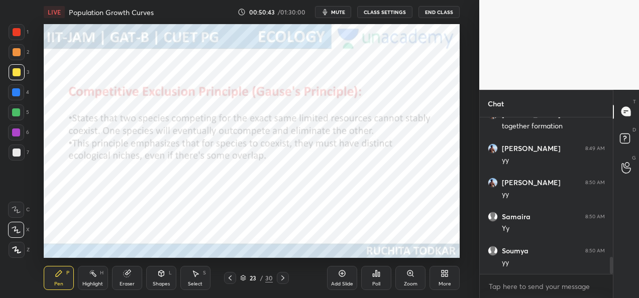
click at [286, 284] on div at bounding box center [283, 278] width 12 height 12
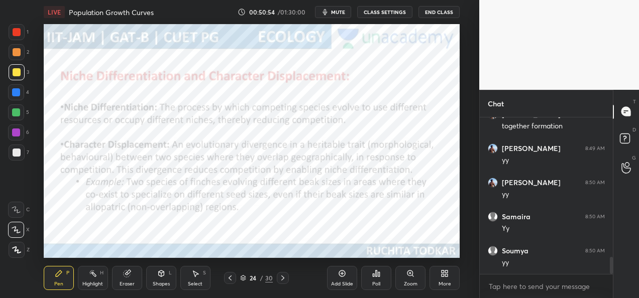
click at [12, 56] on div at bounding box center [17, 52] width 16 height 16
click at [282, 281] on icon at bounding box center [283, 278] width 8 height 8
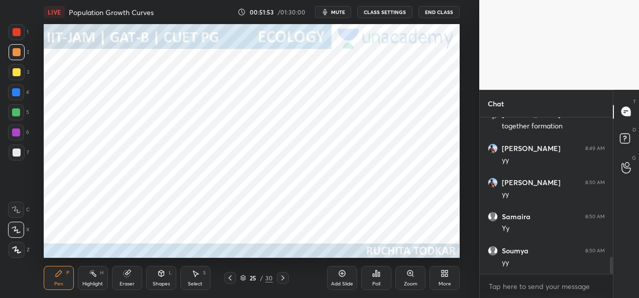
click at [281, 281] on icon at bounding box center [283, 278] width 8 height 8
click at [275, 278] on div "26 / 30" at bounding box center [256, 278] width 65 height 12
click at [279, 279] on icon at bounding box center [283, 278] width 8 height 8
click at [279, 278] on icon at bounding box center [283, 278] width 8 height 8
click at [232, 280] on icon at bounding box center [230, 278] width 8 height 8
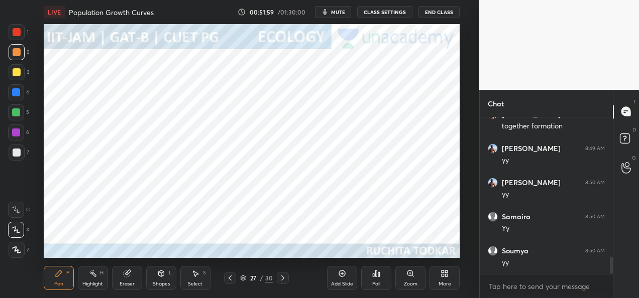
click at [232, 280] on icon at bounding box center [230, 278] width 8 height 8
click at [234, 281] on div at bounding box center [230, 278] width 12 height 12
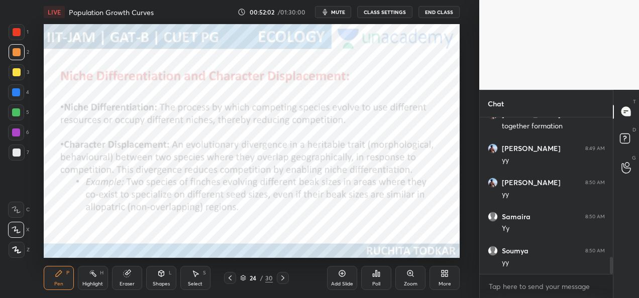
click at [443, 278] on div "More" at bounding box center [444, 278] width 30 height 24
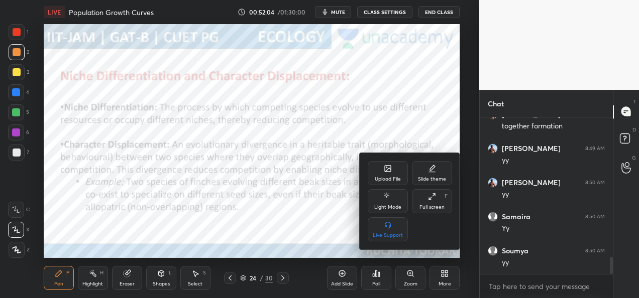
click at [392, 179] on div "Upload File" at bounding box center [388, 179] width 26 height 5
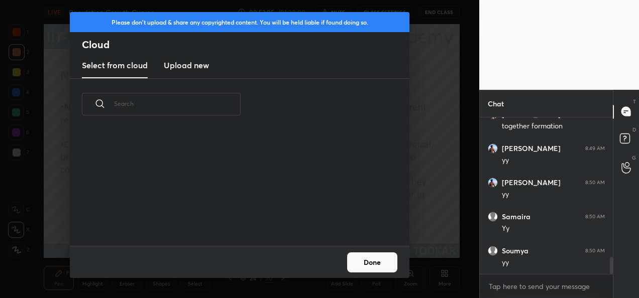
scroll to position [115, 322]
click at [202, 66] on h3 "Upload new" at bounding box center [186, 65] width 45 height 12
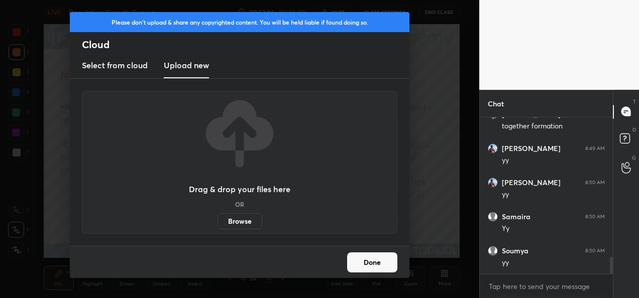
scroll to position [1333, 0]
click at [247, 220] on label "Browse" at bounding box center [239, 221] width 45 height 16
click at [217, 220] on input "Browse" at bounding box center [217, 221] width 0 height 16
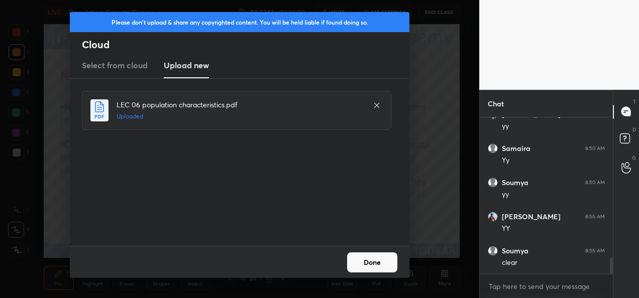
click at [371, 261] on button "Done" at bounding box center [372, 263] width 50 height 20
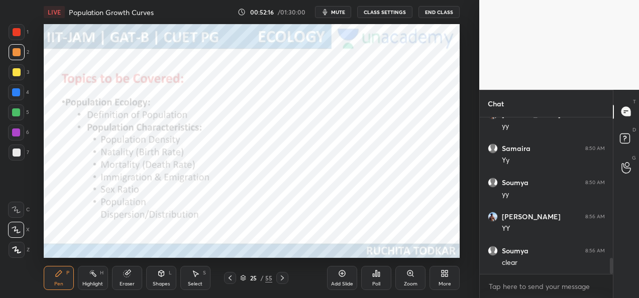
click at [281, 280] on icon at bounding box center [282, 278] width 3 height 5
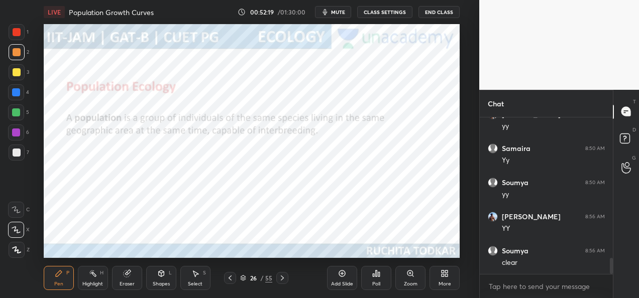
click at [16, 95] on div at bounding box center [16, 92] width 8 height 8
click at [282, 278] on icon at bounding box center [282, 278] width 8 height 8
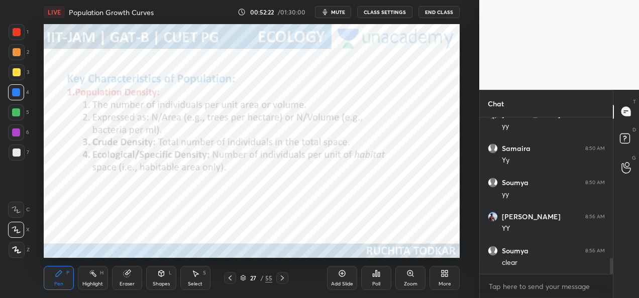
click at [285, 279] on icon at bounding box center [282, 278] width 8 height 8
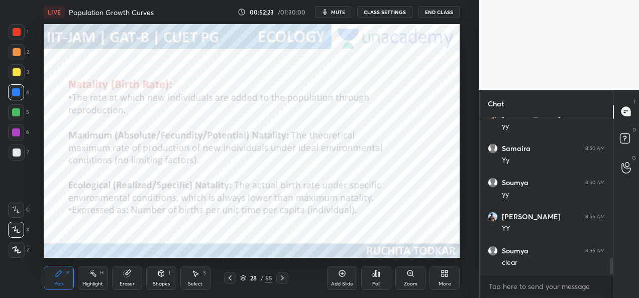
click at [286, 280] on icon at bounding box center [282, 278] width 8 height 8
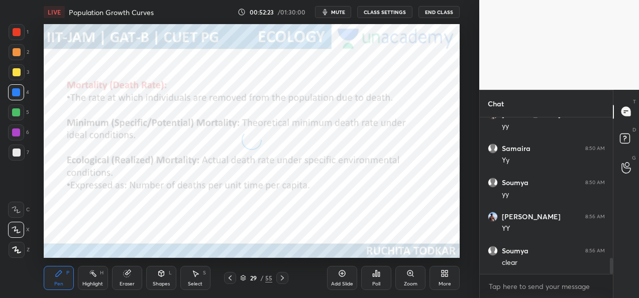
click at [286, 281] on div at bounding box center [282, 278] width 12 height 12
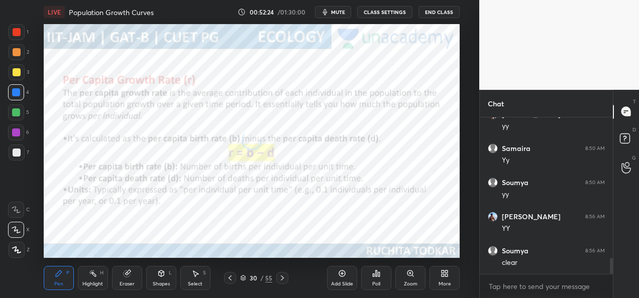
click at [288, 282] on div at bounding box center [282, 278] width 12 height 12
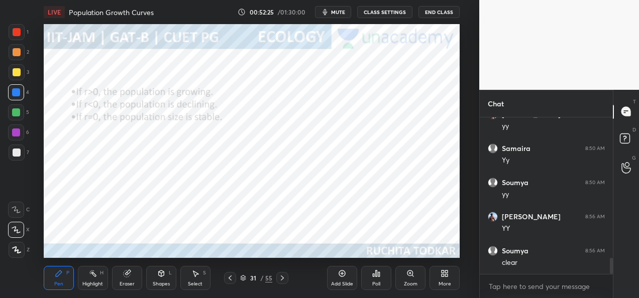
click at [288, 282] on div "31 / 55" at bounding box center [256, 278] width 142 height 12
click at [283, 281] on icon at bounding box center [282, 278] width 8 height 8
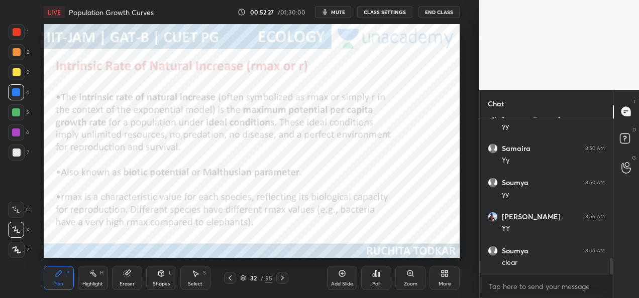
click at [284, 281] on icon at bounding box center [282, 278] width 8 height 8
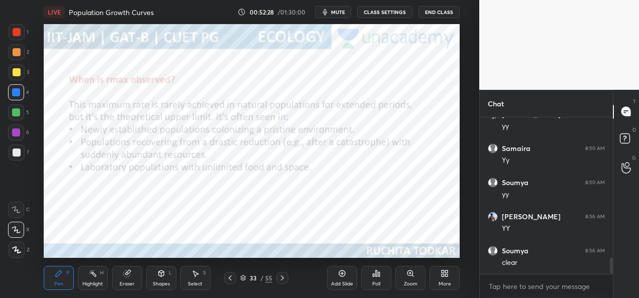
click at [286, 281] on div at bounding box center [282, 278] width 12 height 12
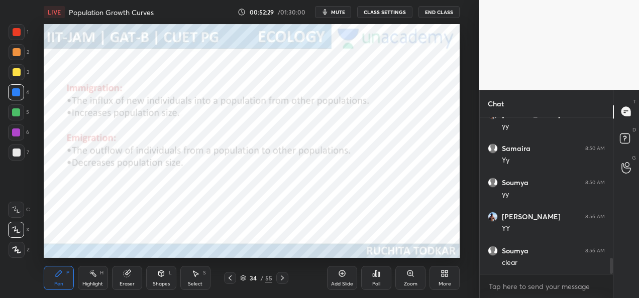
click at [285, 280] on icon at bounding box center [282, 278] width 8 height 8
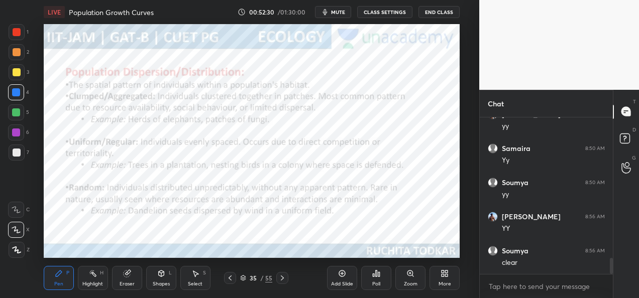
click at [285, 280] on icon at bounding box center [282, 278] width 8 height 8
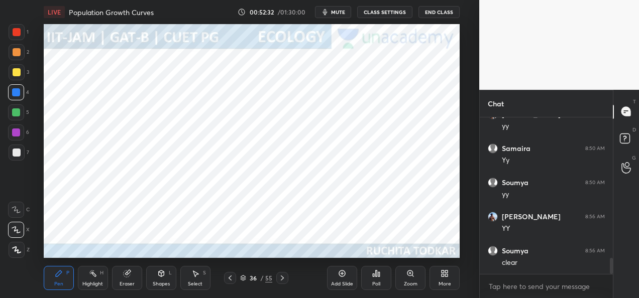
click at [245, 278] on icon at bounding box center [242, 279] width 5 height 2
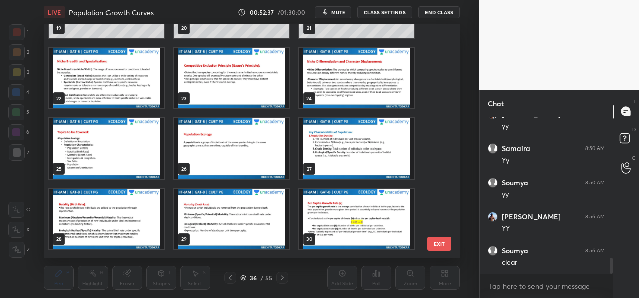
scroll to position [484, 0]
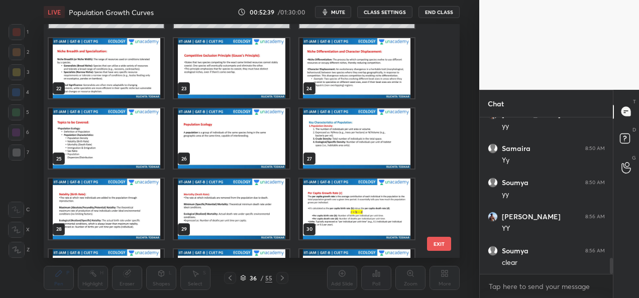
click at [218, 141] on img "grid" at bounding box center [231, 138] width 115 height 60
click at [219, 140] on img "grid" at bounding box center [231, 138] width 115 height 60
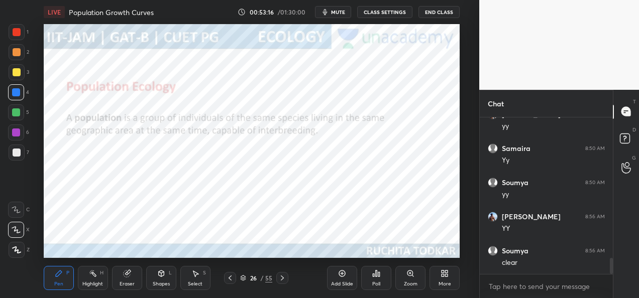
click at [19, 33] on div at bounding box center [17, 32] width 8 height 8
click at [284, 280] on icon at bounding box center [282, 278] width 8 height 8
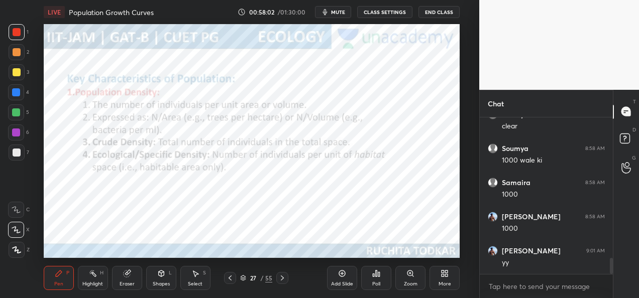
scroll to position [1349, 0]
click at [333, 280] on div "Add Slide" at bounding box center [342, 278] width 30 height 24
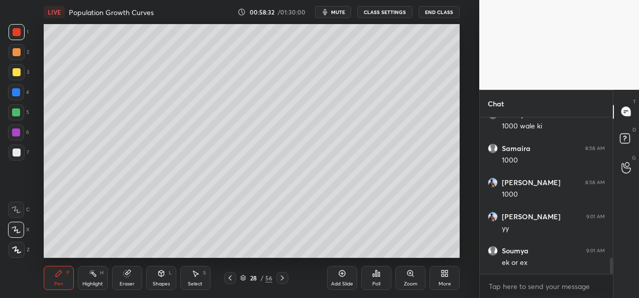
click at [19, 73] on div at bounding box center [17, 72] width 8 height 8
click at [11, 91] on div at bounding box center [16, 92] width 16 height 16
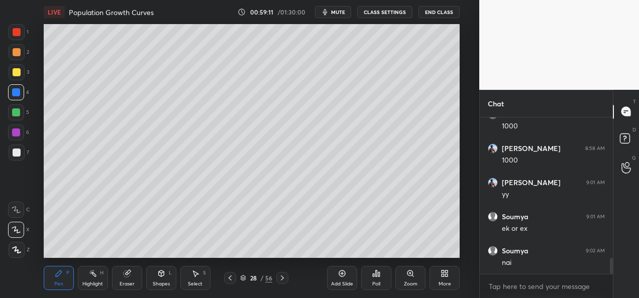
scroll to position [1418, 0]
click at [15, 74] on div at bounding box center [17, 72] width 8 height 8
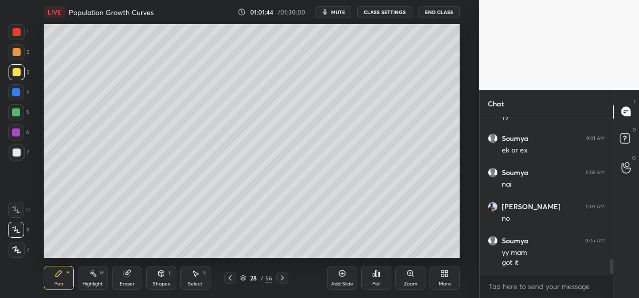
scroll to position [1496, 0]
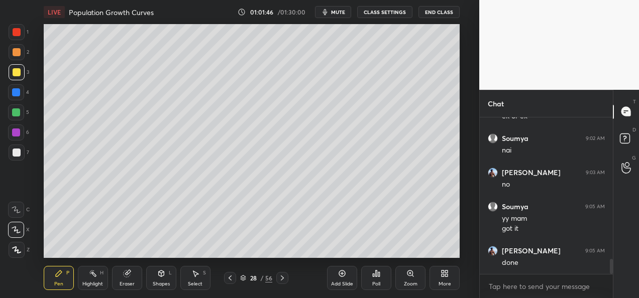
click at [284, 278] on icon at bounding box center [282, 278] width 8 height 8
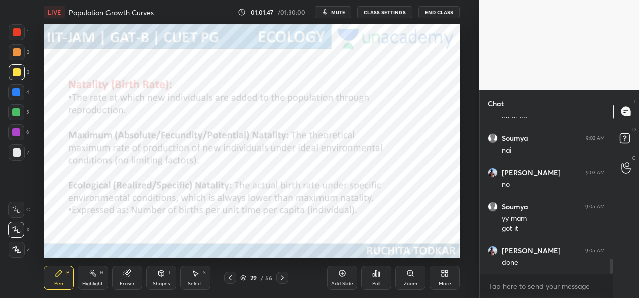
click at [232, 283] on div at bounding box center [230, 278] width 12 height 12
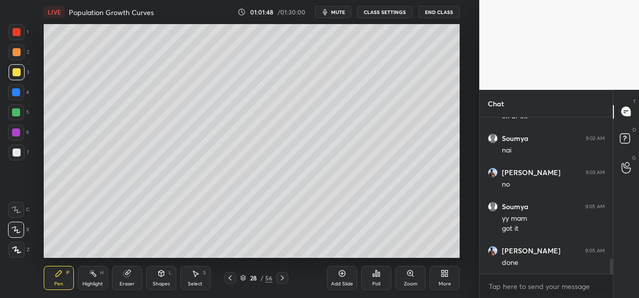
click at [233, 283] on div at bounding box center [230, 278] width 12 height 12
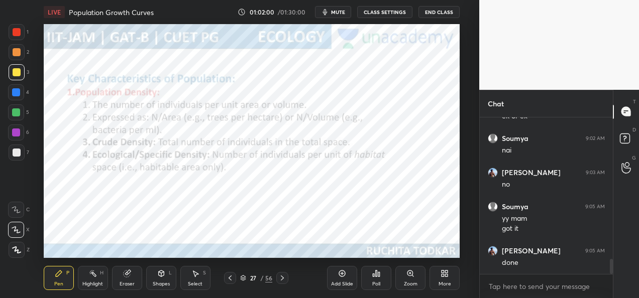
click at [283, 280] on icon at bounding box center [282, 278] width 8 height 8
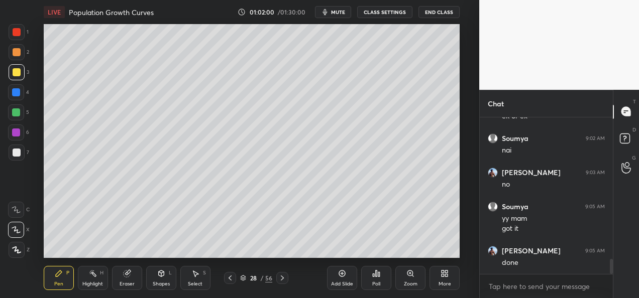
click at [285, 280] on icon at bounding box center [282, 278] width 8 height 8
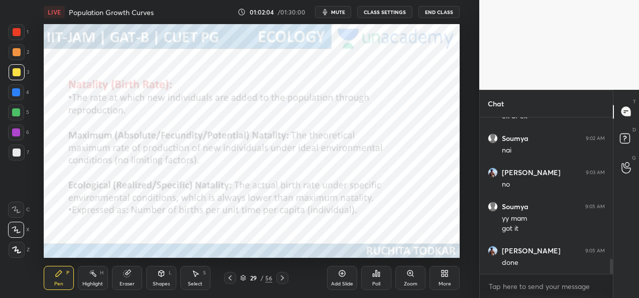
click at [342, 279] on div "Add Slide" at bounding box center [342, 278] width 30 height 24
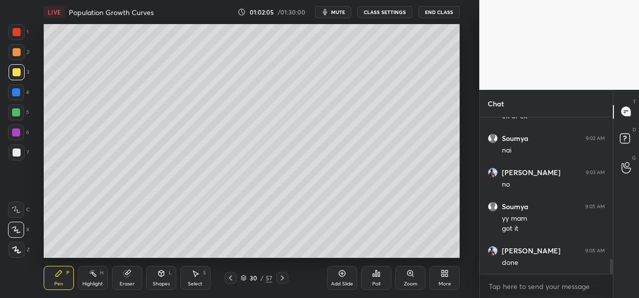
click at [161, 280] on div "Shapes L" at bounding box center [161, 278] width 30 height 24
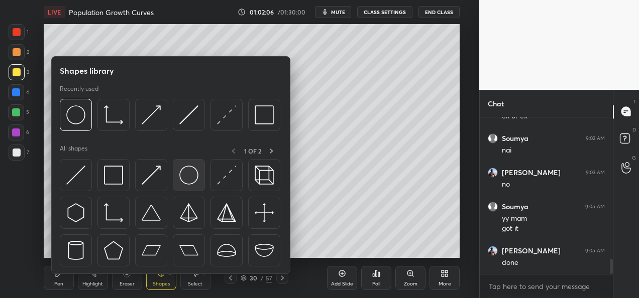
click at [190, 178] on img at bounding box center [188, 175] width 19 height 19
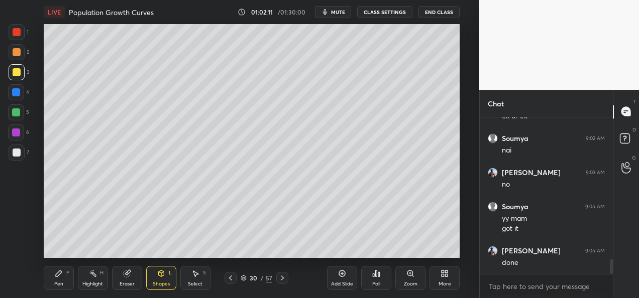
click at [157, 279] on div "Shapes L" at bounding box center [161, 278] width 30 height 24
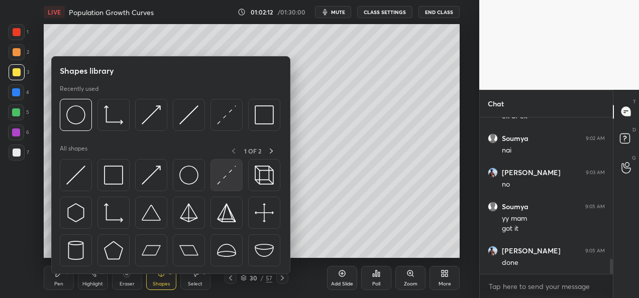
click at [225, 184] on img at bounding box center [226, 175] width 19 height 19
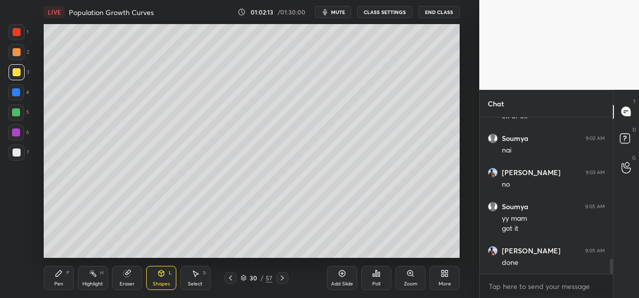
click at [16, 55] on div at bounding box center [17, 52] width 8 height 8
click at [17, 93] on div at bounding box center [16, 92] width 8 height 8
click at [66, 277] on div "Pen P" at bounding box center [59, 278] width 30 height 24
click at [19, 155] on div at bounding box center [17, 153] width 8 height 8
click at [20, 70] on div at bounding box center [17, 72] width 8 height 8
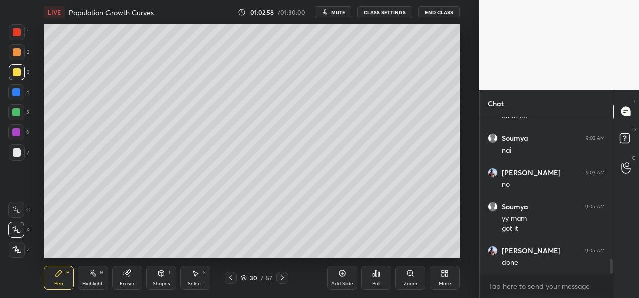
click at [18, 137] on div at bounding box center [16, 132] width 16 height 16
click at [166, 282] on div "Shapes" at bounding box center [161, 284] width 17 height 5
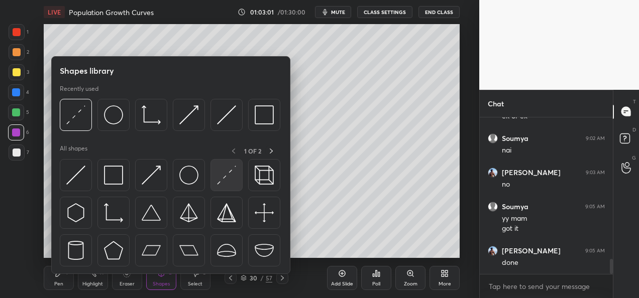
click at [220, 186] on div at bounding box center [226, 175] width 32 height 32
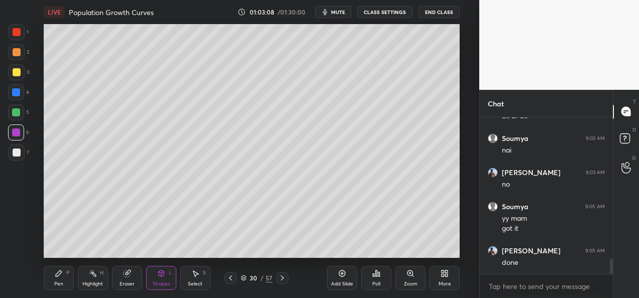
click at [64, 281] on div "Pen P" at bounding box center [59, 278] width 30 height 24
click at [14, 154] on div at bounding box center [17, 153] width 8 height 8
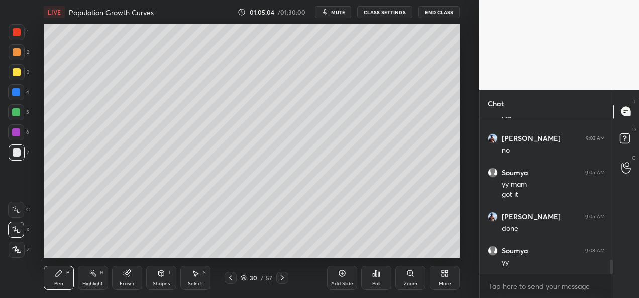
scroll to position [1564, 0]
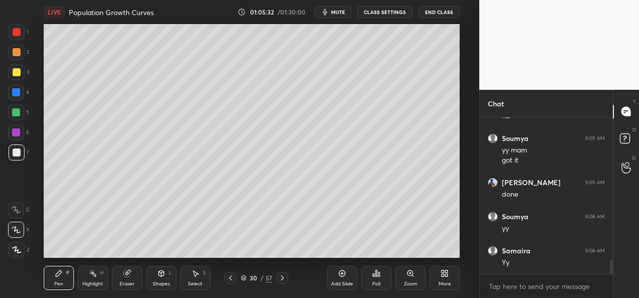
click at [25, 156] on div "7" at bounding box center [19, 153] width 21 height 16
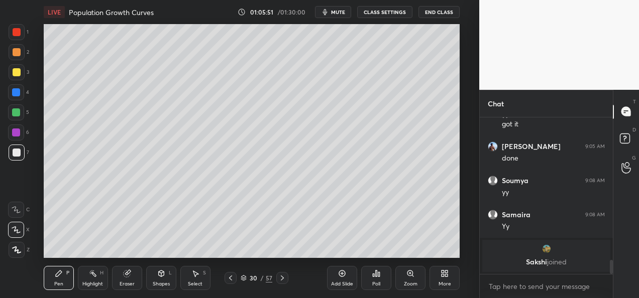
click at [463, 149] on div "Setting up your live class Poll for secs No correct answer Start poll" at bounding box center [251, 141] width 439 height 234
click at [461, 150] on div "Setting up your live class Poll for secs No correct answer Start poll" at bounding box center [251, 141] width 439 height 234
click at [229, 281] on icon at bounding box center [230, 278] width 8 height 8
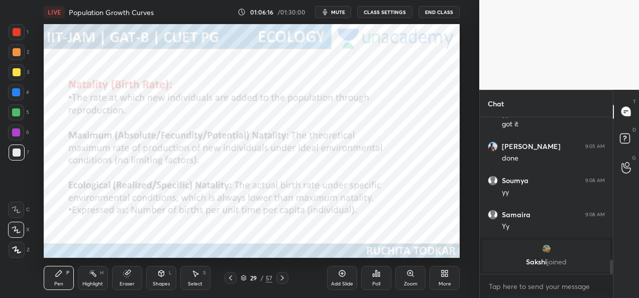
click at [21, 31] on div at bounding box center [17, 32] width 16 height 16
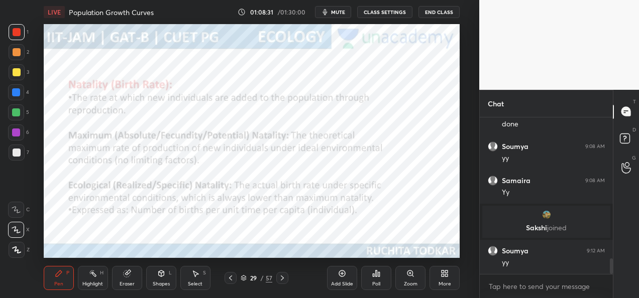
scroll to position [1415, 0]
click at [282, 280] on icon at bounding box center [282, 278] width 8 height 8
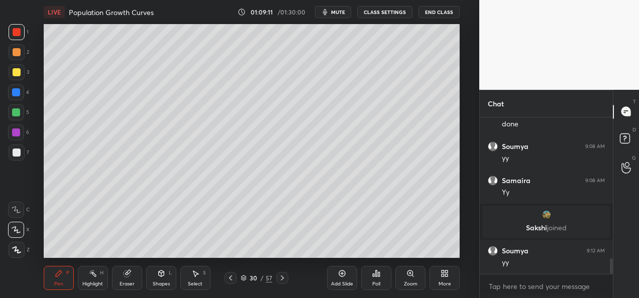
click at [229, 278] on icon at bounding box center [230, 278] width 3 height 5
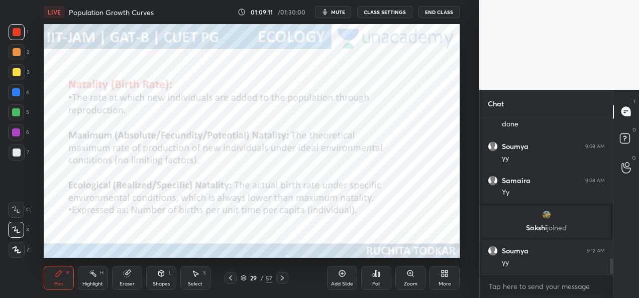
click at [338, 277] on icon at bounding box center [342, 274] width 8 height 8
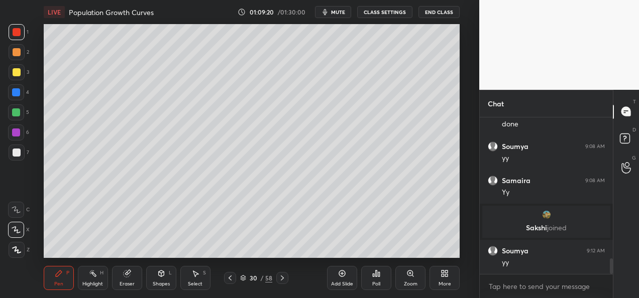
click at [24, 111] on div at bounding box center [16, 112] width 16 height 16
click at [19, 156] on div at bounding box center [17, 153] width 8 height 8
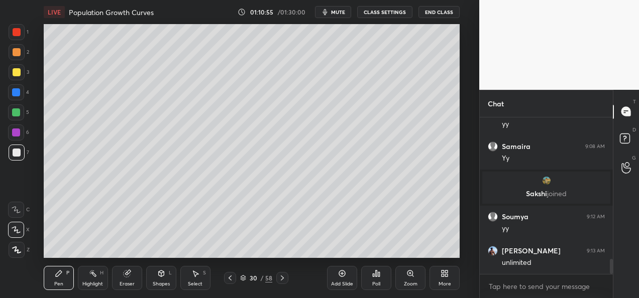
click at [130, 282] on div "Eraser" at bounding box center [126, 284] width 15 height 5
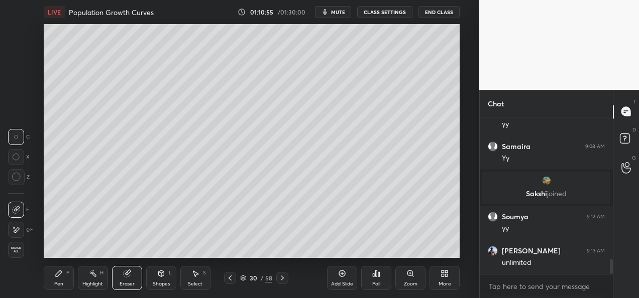
scroll to position [1483, 0]
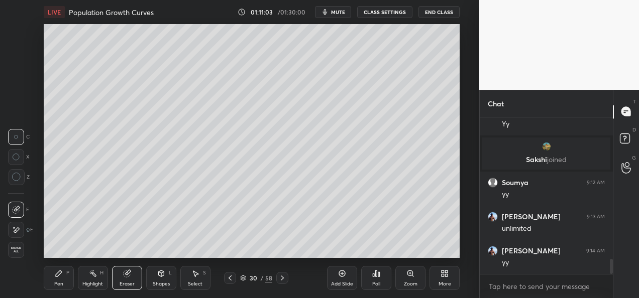
click at [54, 291] on div "Pen P Highlight H Eraser Shapes L Select S 30 / 58 Add Slide Poll Zoom More" at bounding box center [252, 278] width 416 height 40
click at [57, 283] on div "Pen" at bounding box center [58, 284] width 9 height 5
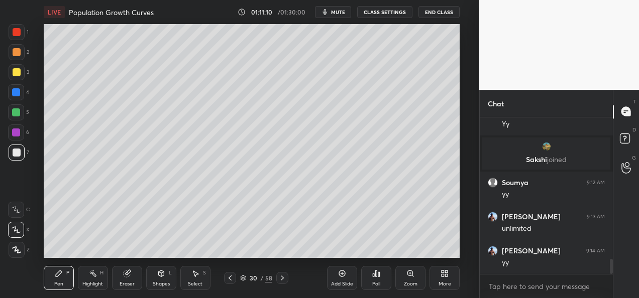
click at [284, 282] on div at bounding box center [282, 278] width 12 height 12
click at [288, 283] on div at bounding box center [282, 278] width 12 height 12
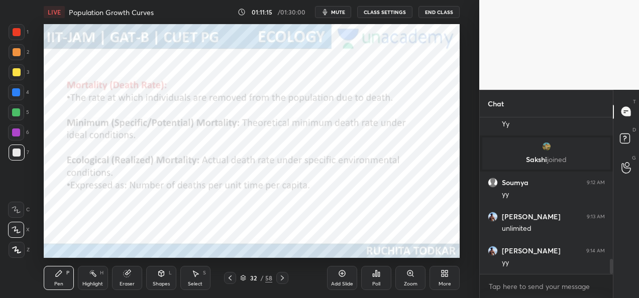
click at [13, 54] on div at bounding box center [17, 52] width 8 height 8
click at [283, 280] on icon at bounding box center [282, 278] width 8 height 8
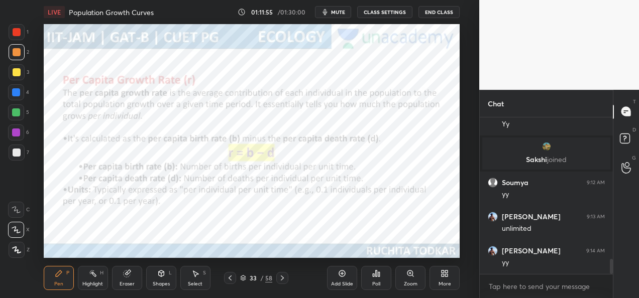
click at [16, 35] on div at bounding box center [17, 32] width 8 height 8
click at [284, 283] on div at bounding box center [282, 278] width 12 height 12
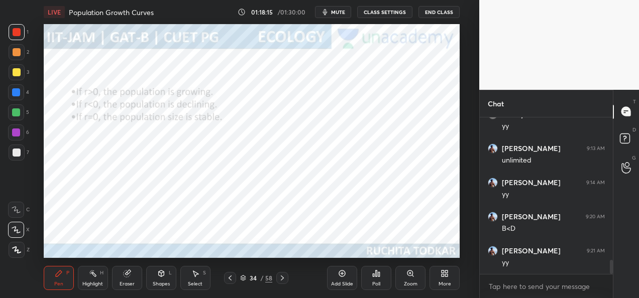
scroll to position [1585, 0]
click at [286, 281] on icon at bounding box center [282, 278] width 8 height 8
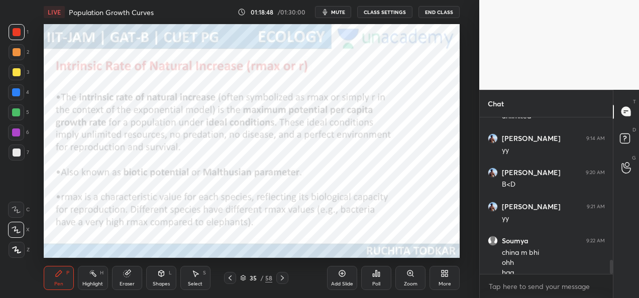
scroll to position [1605, 0]
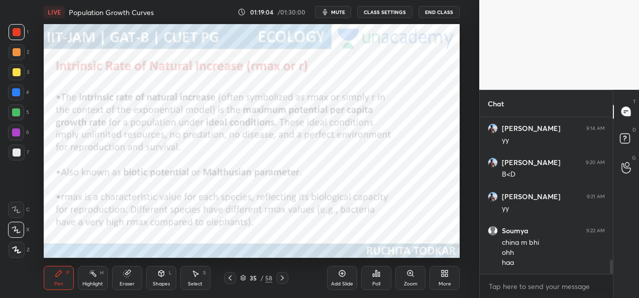
click at [285, 278] on icon at bounding box center [282, 278] width 8 height 8
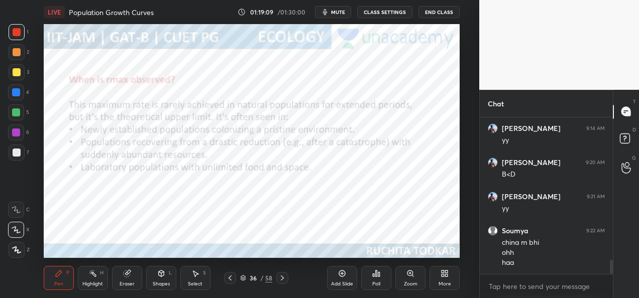
click at [283, 281] on icon at bounding box center [282, 278] width 8 height 8
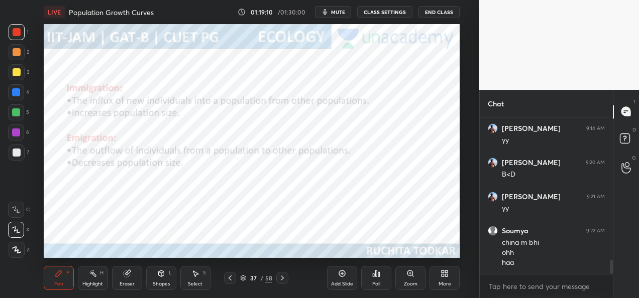
click at [284, 281] on icon at bounding box center [282, 278] width 8 height 8
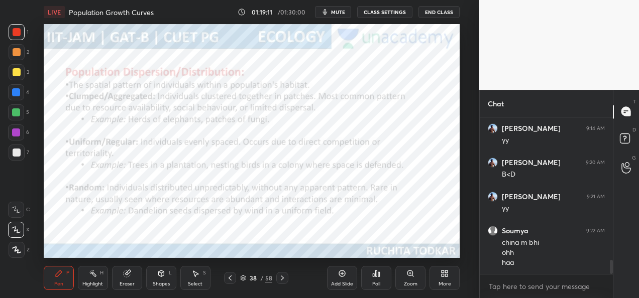
click at [285, 281] on icon at bounding box center [282, 278] width 8 height 8
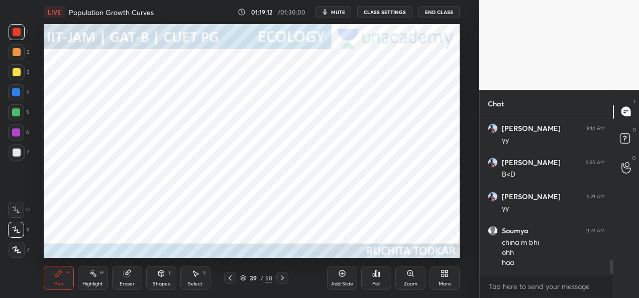
click at [234, 282] on div at bounding box center [230, 278] width 12 height 12
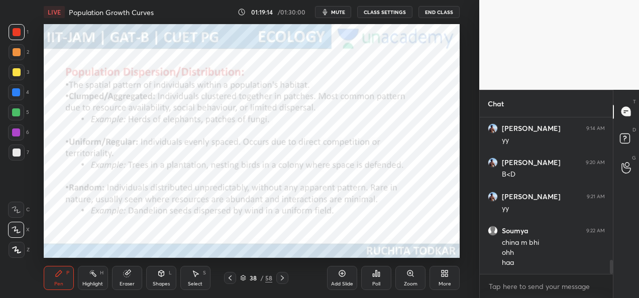
click at [286, 280] on div at bounding box center [282, 278] width 12 height 12
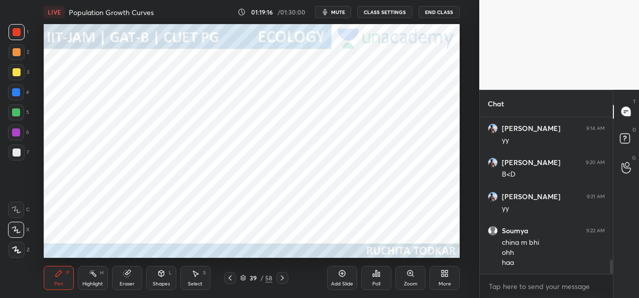
click at [283, 281] on icon at bounding box center [282, 278] width 8 height 8
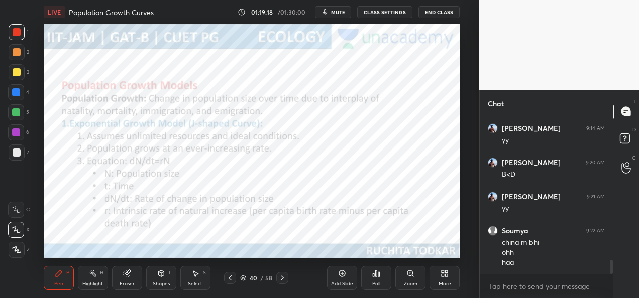
click at [232, 280] on icon at bounding box center [230, 278] width 8 height 8
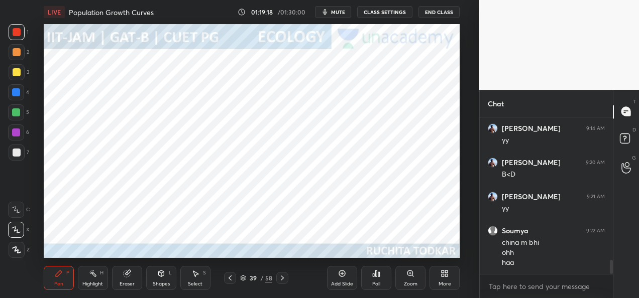
click at [234, 282] on div at bounding box center [230, 278] width 12 height 12
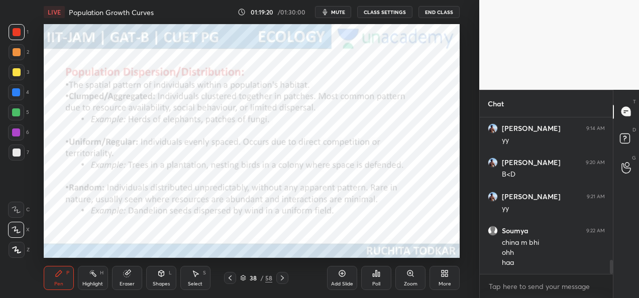
click at [284, 281] on icon at bounding box center [282, 278] width 8 height 8
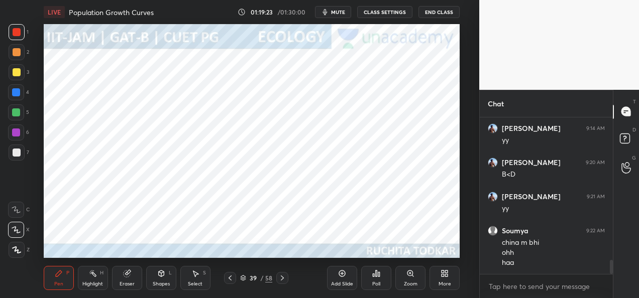
click at [283, 281] on icon at bounding box center [282, 278] width 8 height 8
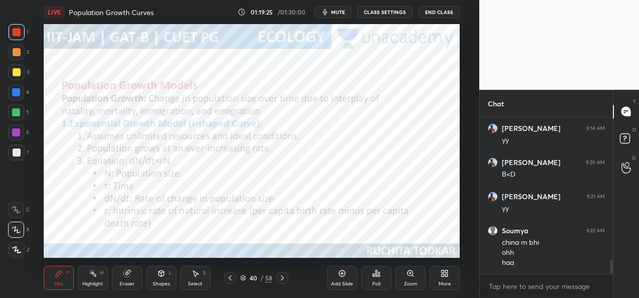
click at [283, 282] on div at bounding box center [282, 278] width 12 height 12
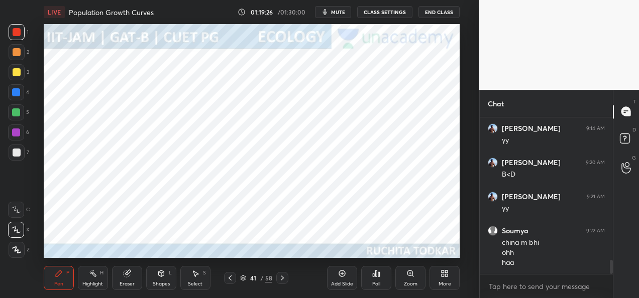
click at [284, 282] on div at bounding box center [282, 278] width 12 height 12
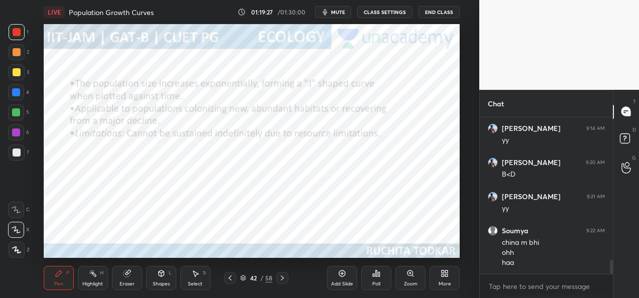
click at [233, 280] on icon at bounding box center [230, 278] width 8 height 8
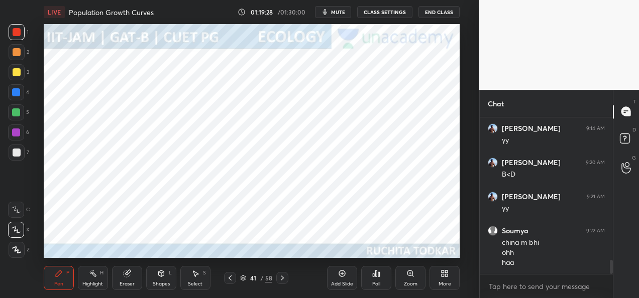
click at [281, 280] on icon at bounding box center [282, 278] width 8 height 8
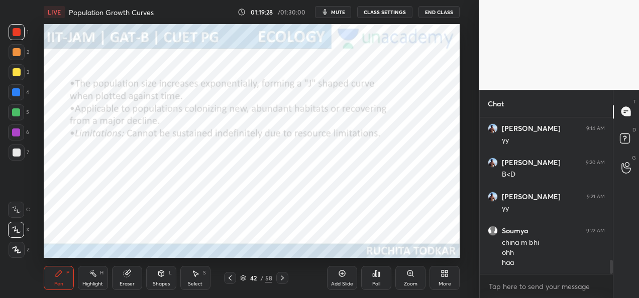
click at [283, 280] on icon at bounding box center [282, 278] width 8 height 8
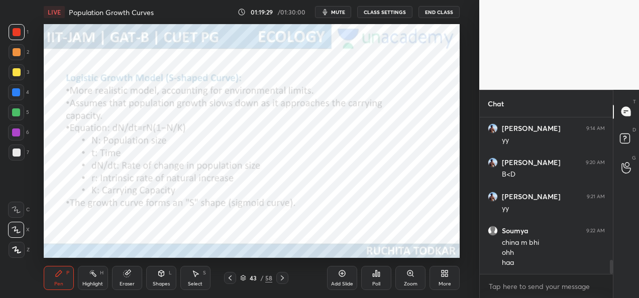
click at [284, 280] on icon at bounding box center [282, 278] width 8 height 8
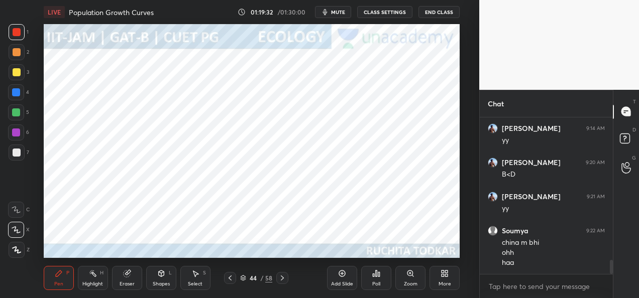
click at [230, 279] on icon at bounding box center [230, 278] width 8 height 8
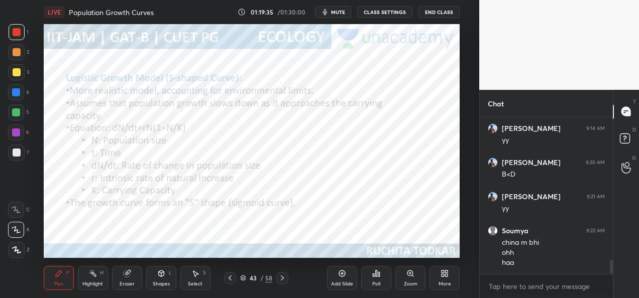
click at [245, 275] on icon at bounding box center [243, 278] width 6 height 6
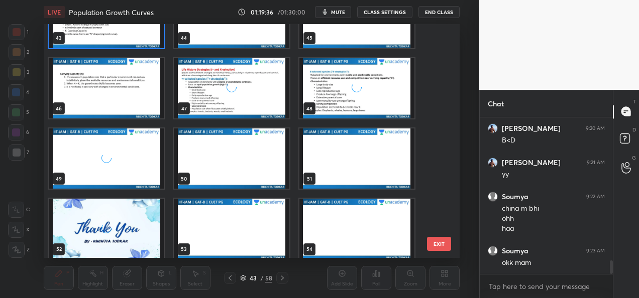
scroll to position [1174, 0]
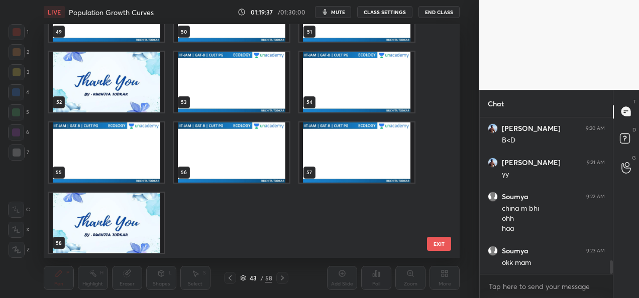
click at [126, 229] on img "grid" at bounding box center [106, 223] width 115 height 60
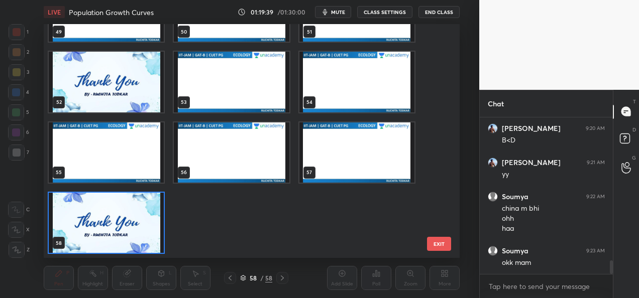
scroll to position [1674, 0]
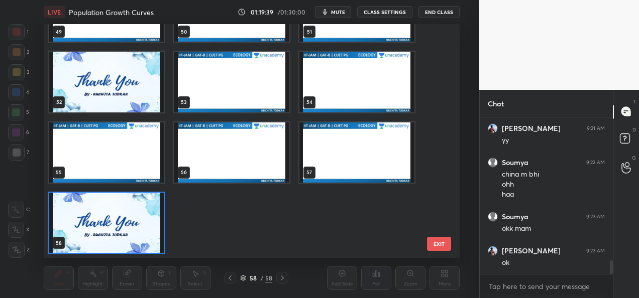
click at [130, 234] on img "grid" at bounding box center [106, 223] width 115 height 60
click at [131, 233] on img "grid" at bounding box center [106, 223] width 115 height 60
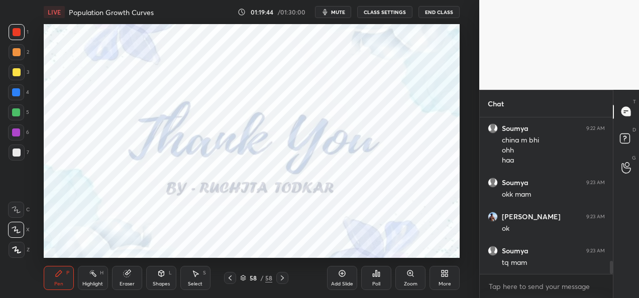
scroll to position [3, 3]
type textarea "x"
click at [388, 14] on button "CLASS SETTINGS" at bounding box center [384, 12] width 55 height 12
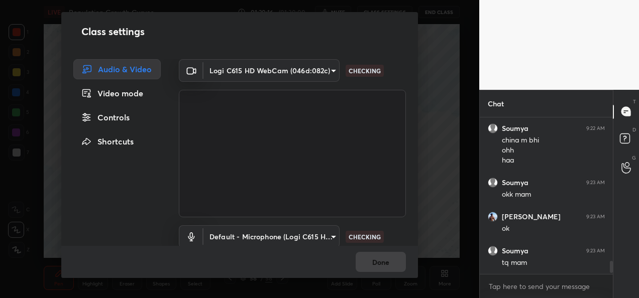
click at [439, 93] on div "Class settings Audio & Video Video mode Controls Shortcuts Logi C615 HD WebCam …" at bounding box center [239, 149] width 479 height 298
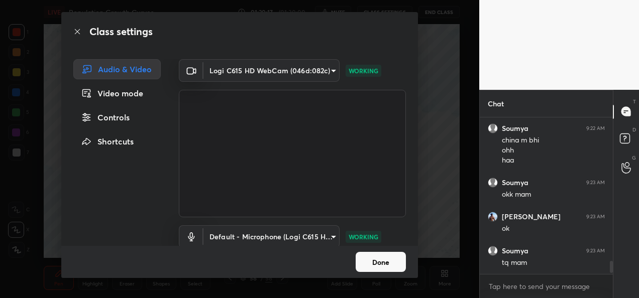
scroll to position [0, 0]
click at [421, 238] on div "Class settings Audio & Video Video mode Controls Shortcuts Logi C615 HD WebCam …" at bounding box center [239, 149] width 479 height 298
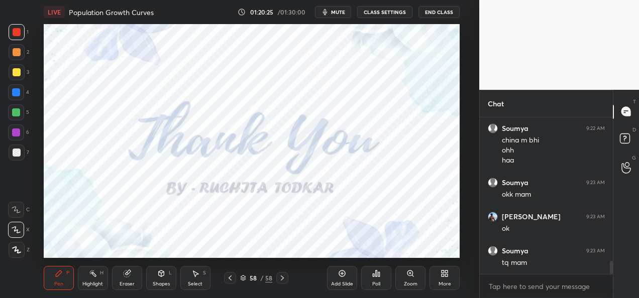
scroll to position [1742, 0]
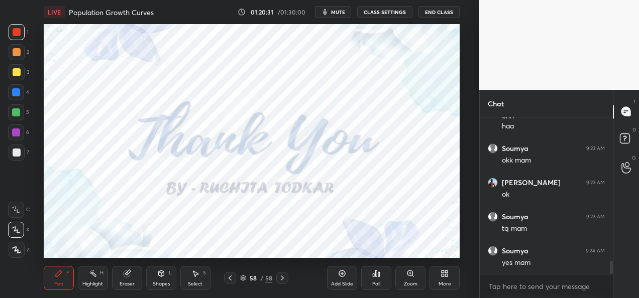
click at [369, 14] on button "CLASS SETTINGS" at bounding box center [384, 12] width 55 height 12
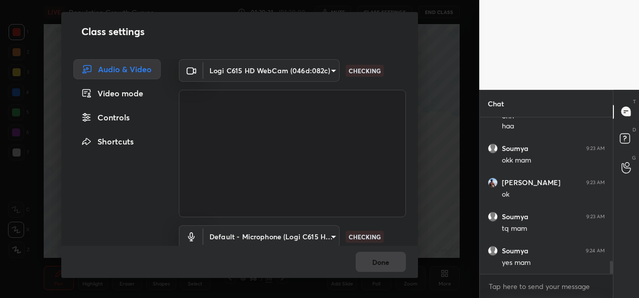
click at [316, 70] on body "1 2 3 4 5 6 7 C X Z C X Z E E Erase all H H LIVE Population Growth Curves 01:20…" at bounding box center [319, 149] width 639 height 298
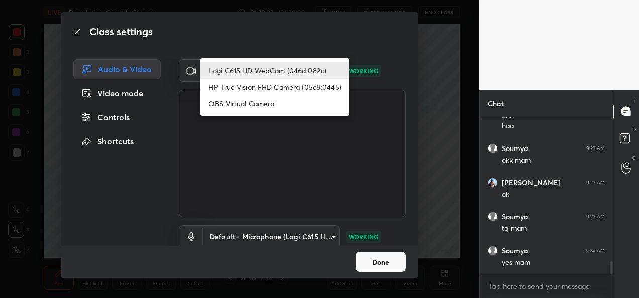
click at [315, 88] on li "HP True Vision FHD Camera (05c8:0445)" at bounding box center [274, 87] width 149 height 17
type input "bcf53276a89e7daf4ffafe53acaefef8a573b71029af250087ced6fea5ab325b"
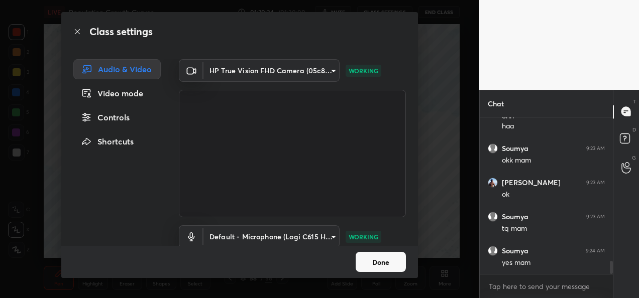
click at [365, 263] on button "Done" at bounding box center [380, 262] width 50 height 20
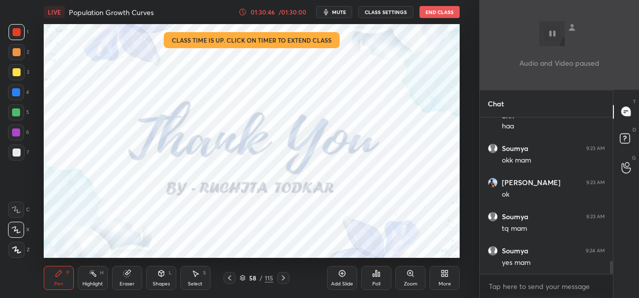
click at [436, 9] on button "End Class" at bounding box center [439, 12] width 40 height 12
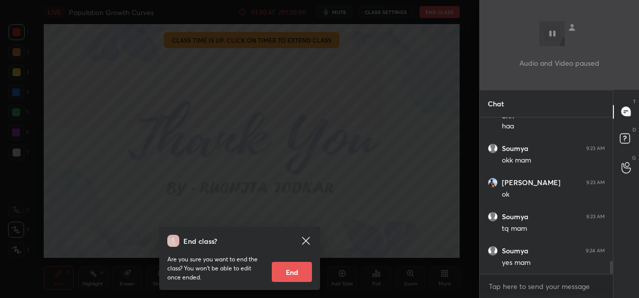
click at [305, 267] on button "End" at bounding box center [292, 272] width 40 height 20
type textarea "x"
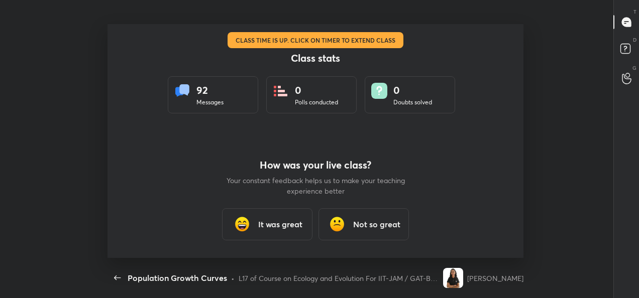
scroll to position [0, 0]
